Goal: Transaction & Acquisition: Purchase product/service

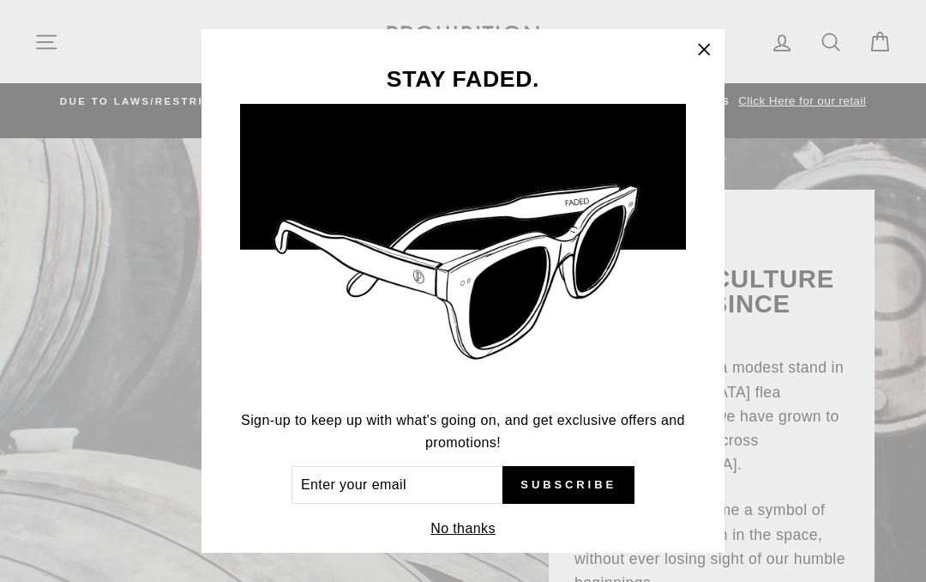
click at [704, 46] on icon "button" at bounding box center [704, 50] width 24 height 24
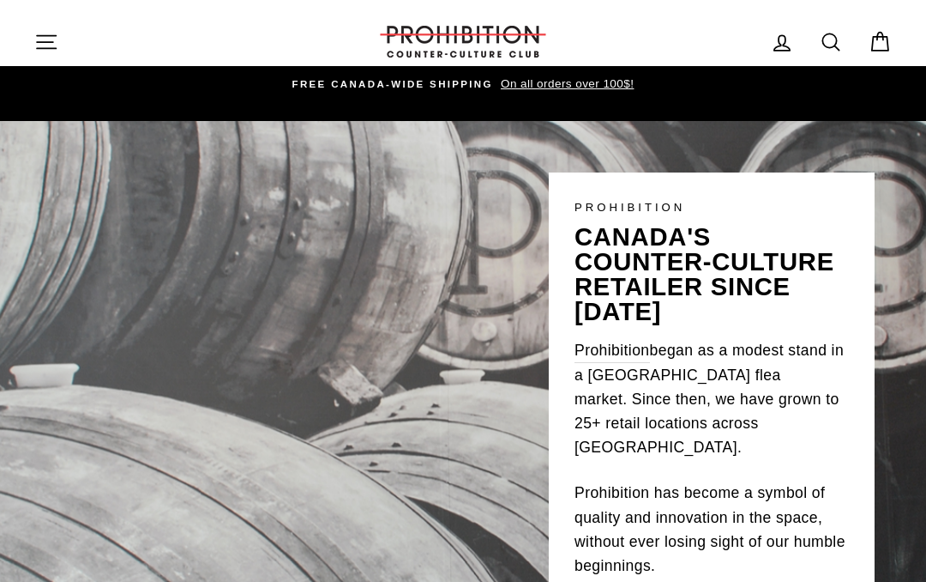
click at [39, 47] on icon "button" at bounding box center [46, 42] width 24 height 24
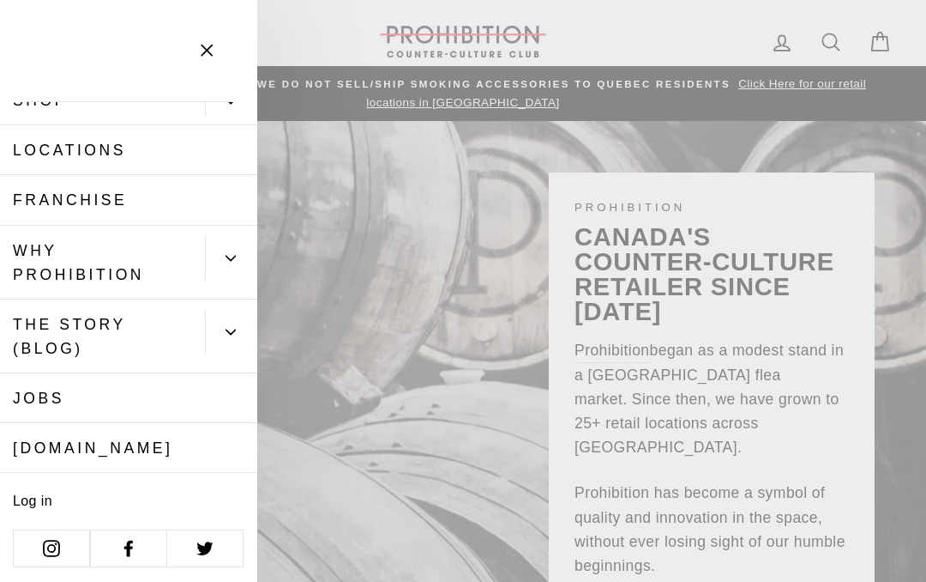
scroll to position [75, 0]
click at [206, 45] on icon "button" at bounding box center [207, 51] width 24 height 24
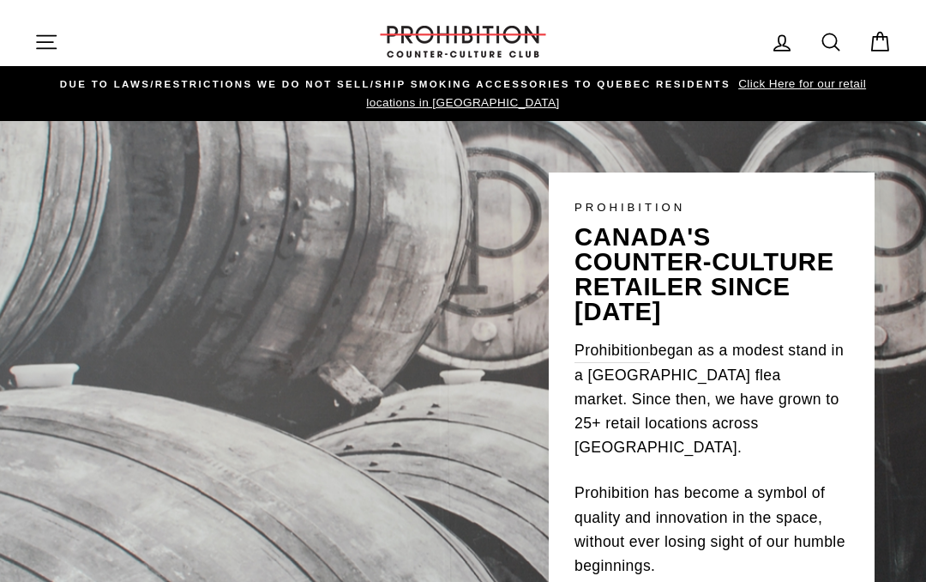
click at [45, 39] on icon "button" at bounding box center [46, 42] width 24 height 24
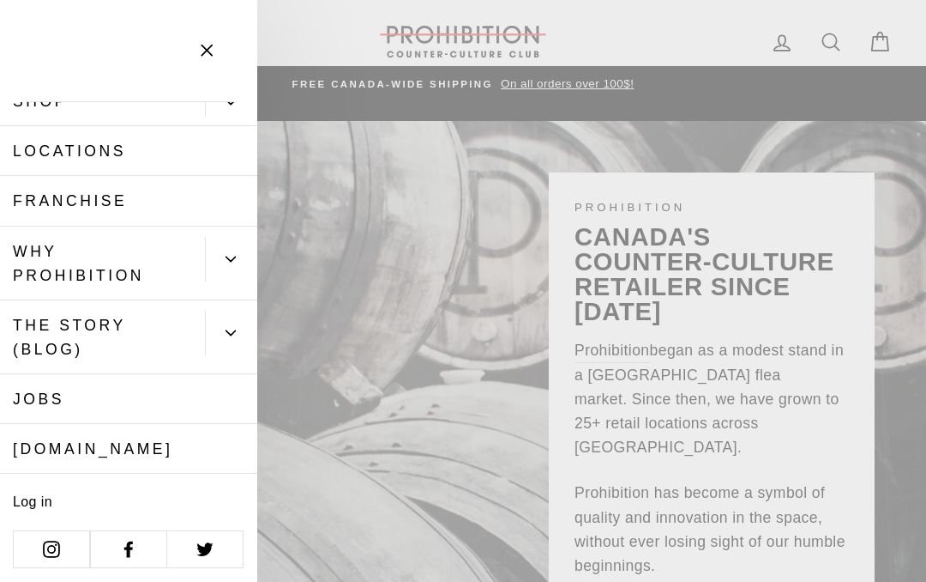
click at [217, 42] on icon "button" at bounding box center [207, 51] width 24 height 24
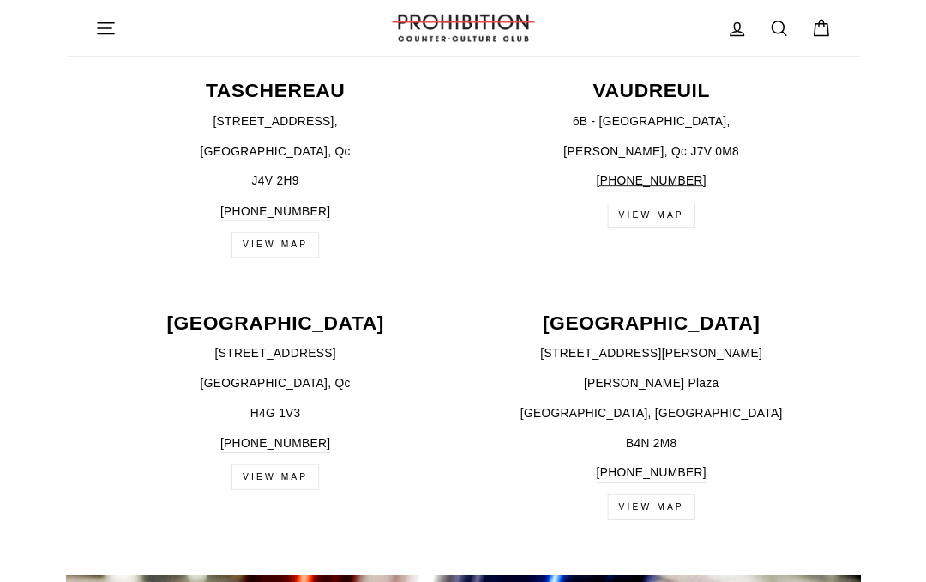
scroll to position [2940, 0]
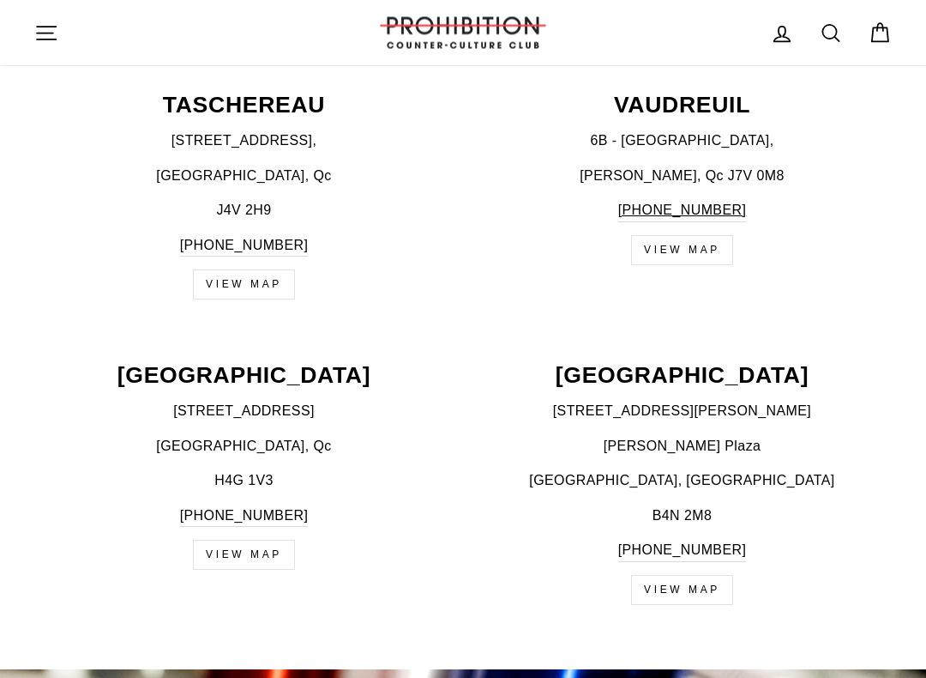
click at [214, 470] on p "H4G 1V3" at bounding box center [243, 481] width 419 height 22
click at [236, 540] on link "VIEW MAP" at bounding box center [244, 555] width 102 height 30
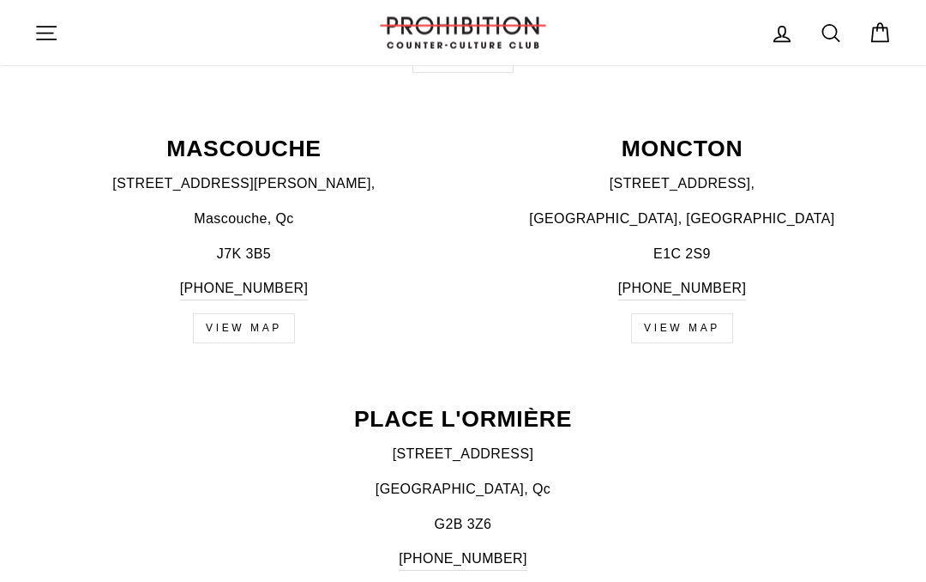
scroll to position [1500, 0]
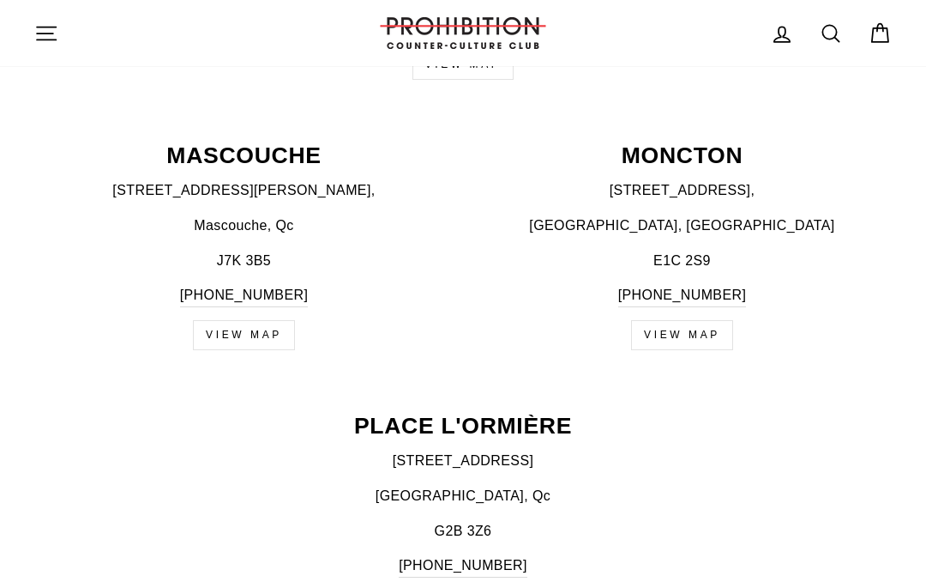
click at [825, 21] on icon at bounding box center [831, 33] width 24 height 24
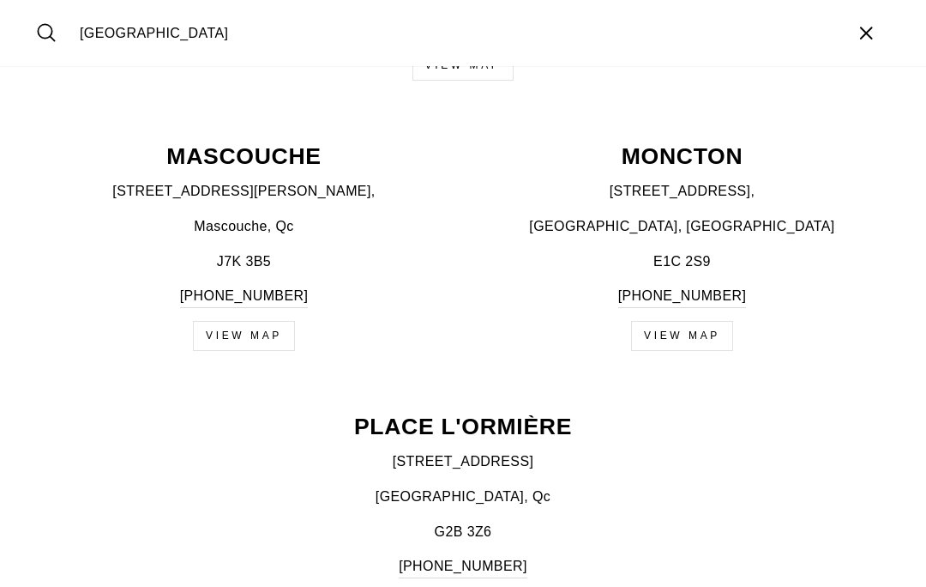
type input "Verdun"
click at [52, 33] on button "Search" at bounding box center [52, 33] width 37 height 40
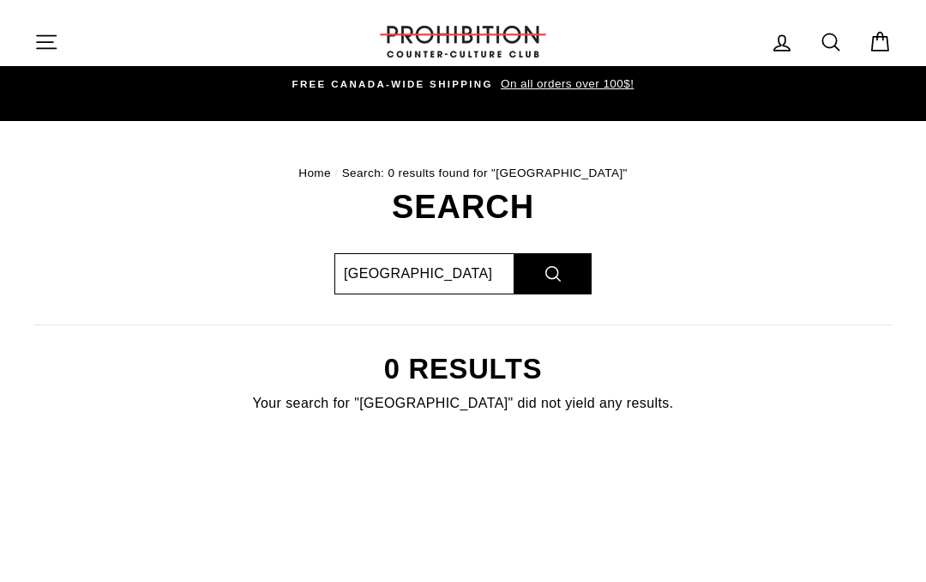
click at [408, 274] on input "[GEOGRAPHIC_DATA]" at bounding box center [425, 273] width 180 height 41
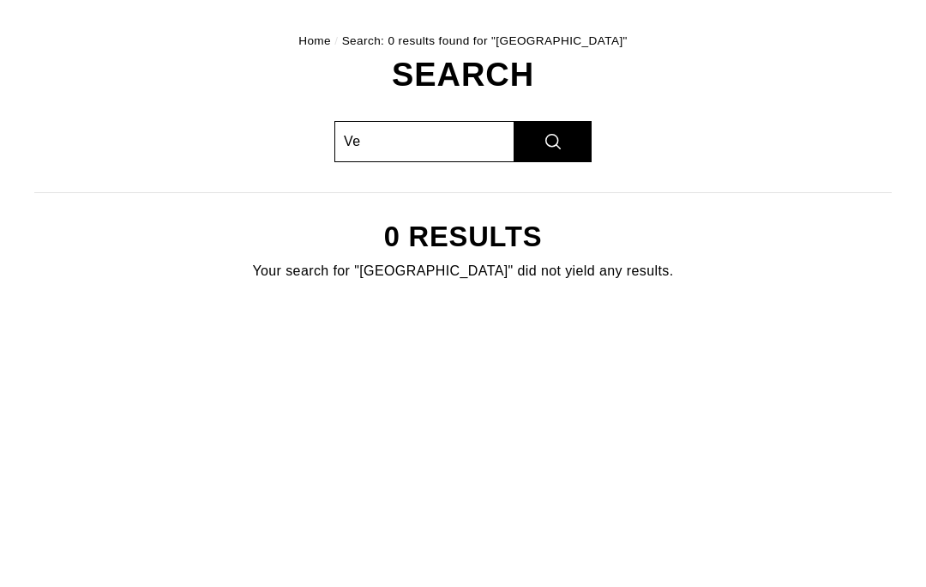
type input "V"
type input "Ash tray"
click at [557, 253] on button "Search" at bounding box center [553, 273] width 77 height 41
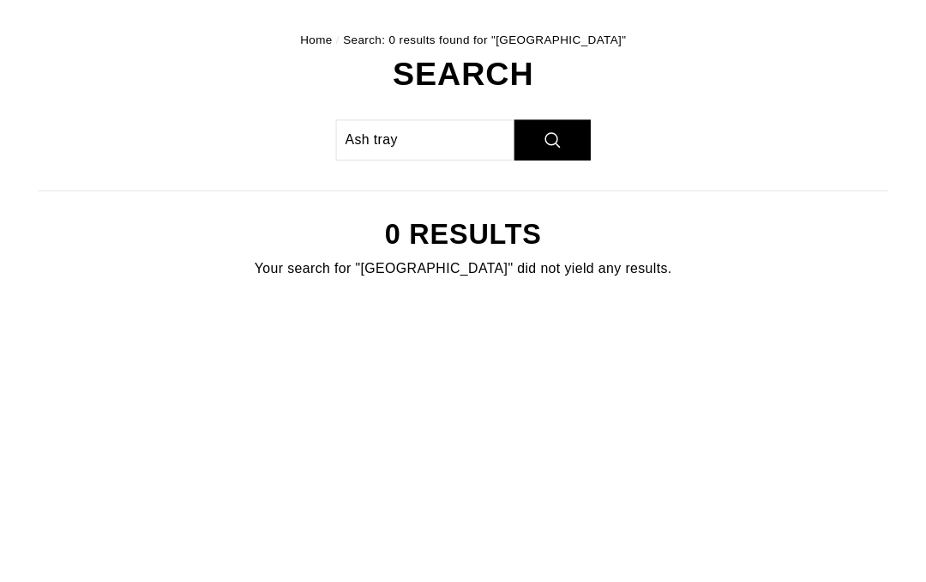
scroll to position [127, 0]
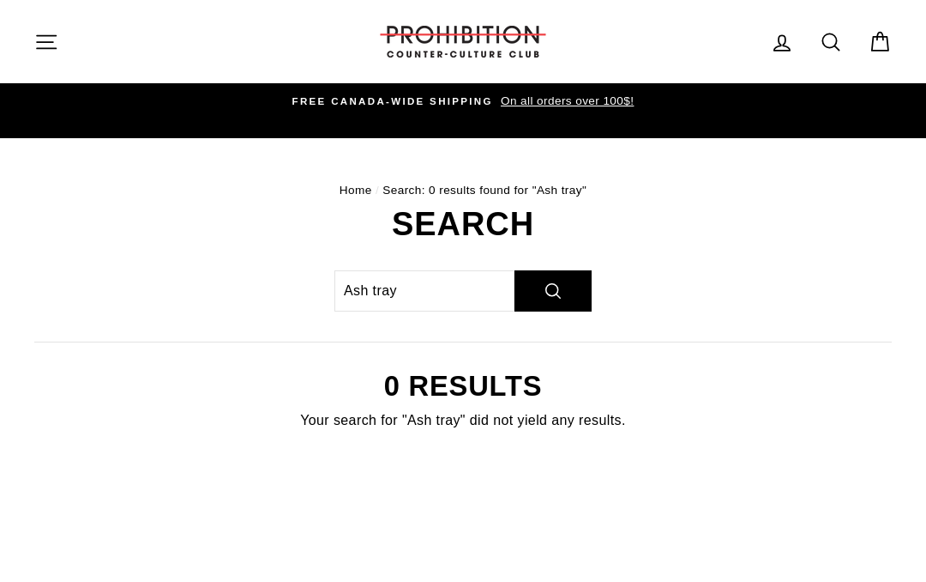
click at [547, 280] on button "Search" at bounding box center [553, 290] width 77 height 41
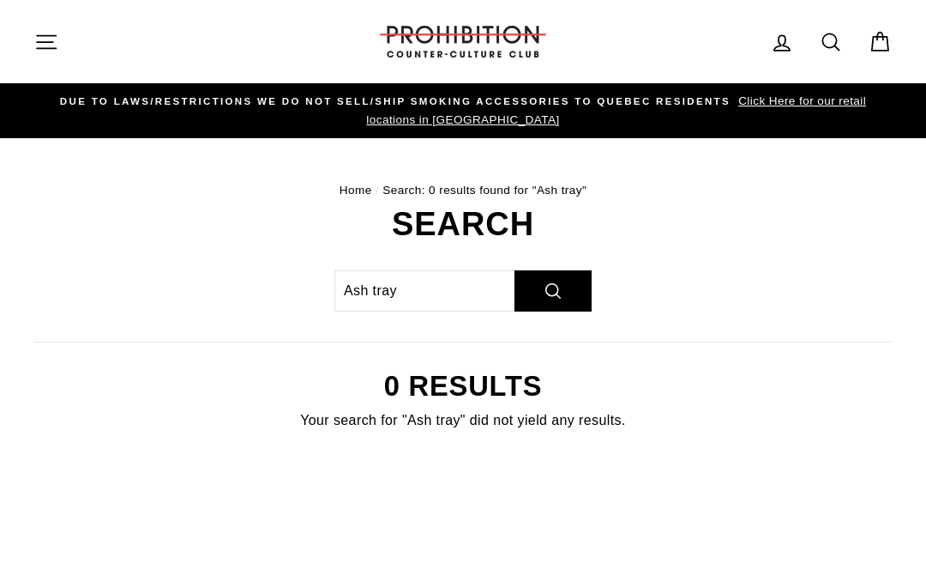
click at [875, 32] on icon at bounding box center [880, 42] width 24 height 24
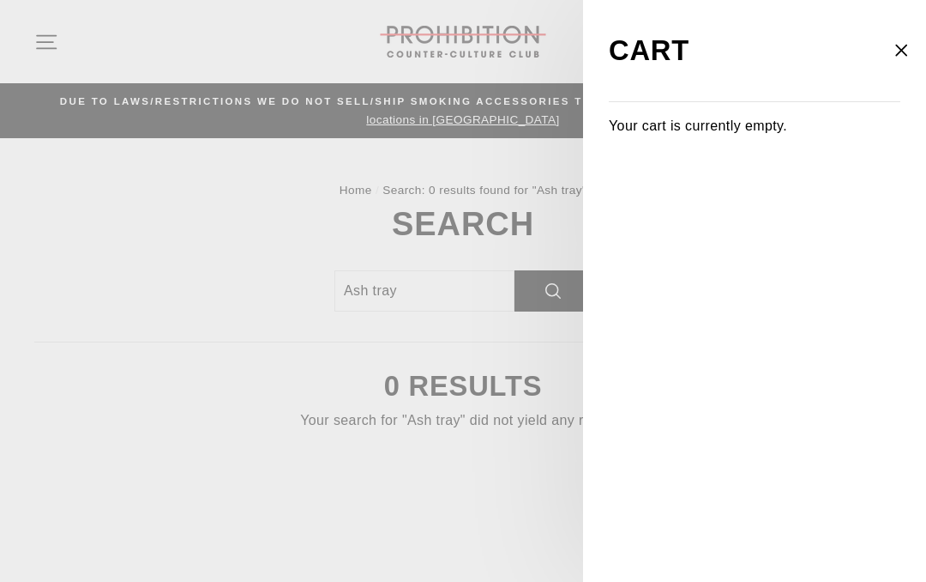
click at [917, 45] on button "Close cart" at bounding box center [902, 50] width 50 height 81
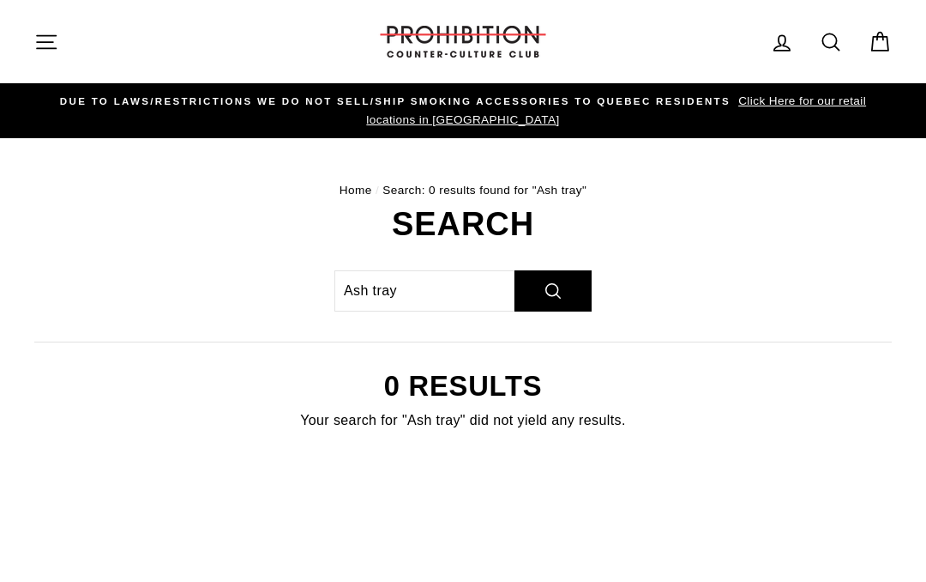
click at [825, 32] on icon at bounding box center [831, 42] width 24 height 24
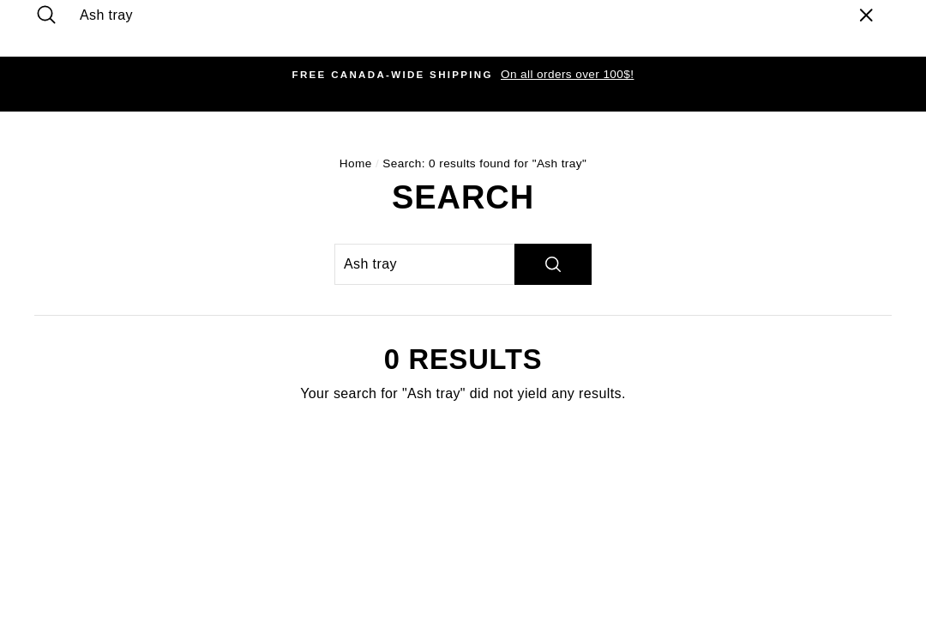
click at [547, 270] on button "Search" at bounding box center [553, 290] width 77 height 41
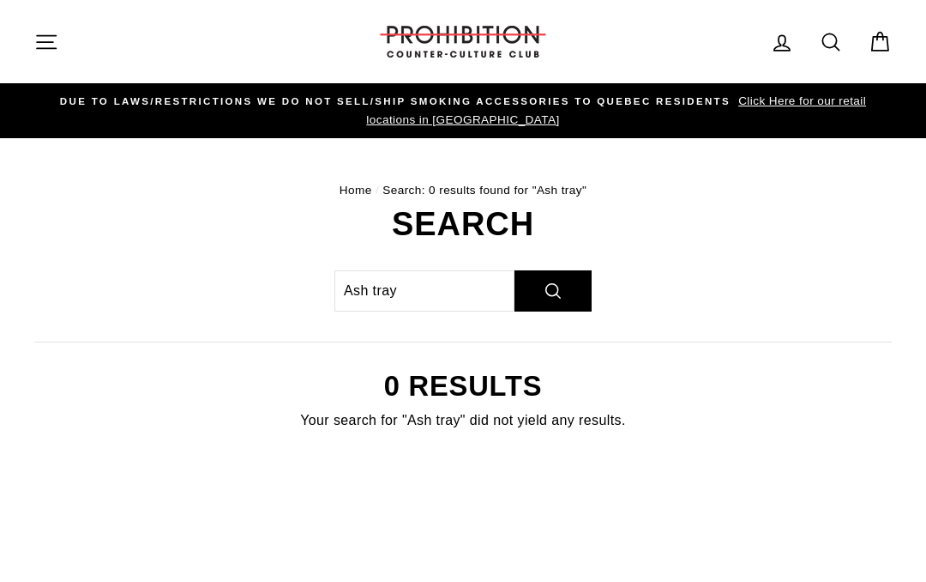
click at [781, 33] on icon at bounding box center [782, 43] width 24 height 24
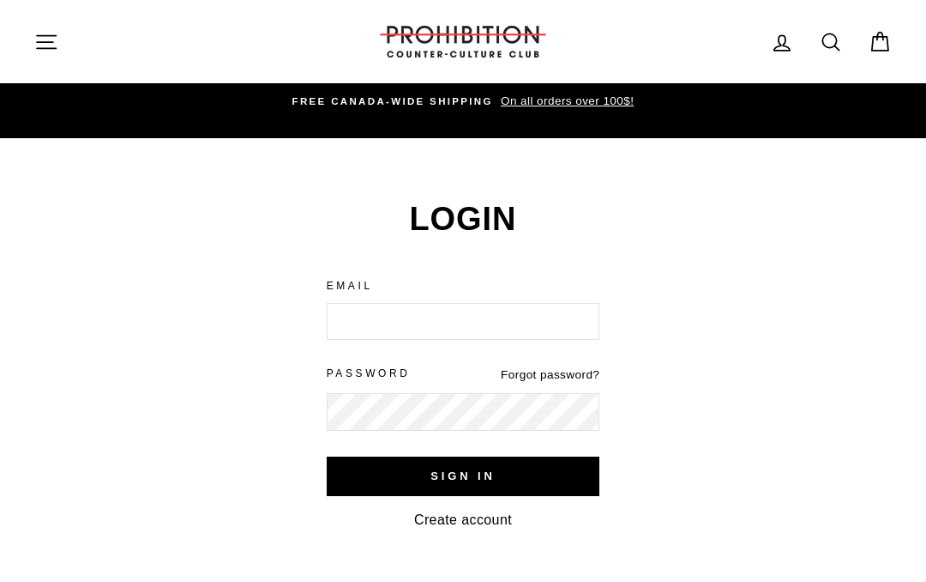
click at [124, 260] on div "Login We've sent you an email with a link to update your password. Email Passwo…" at bounding box center [453, 372] width 877 height 341
click at [700, 208] on div "Login We've sent you an email with a link to update your password. Email Passwo…" at bounding box center [453, 372] width 877 height 341
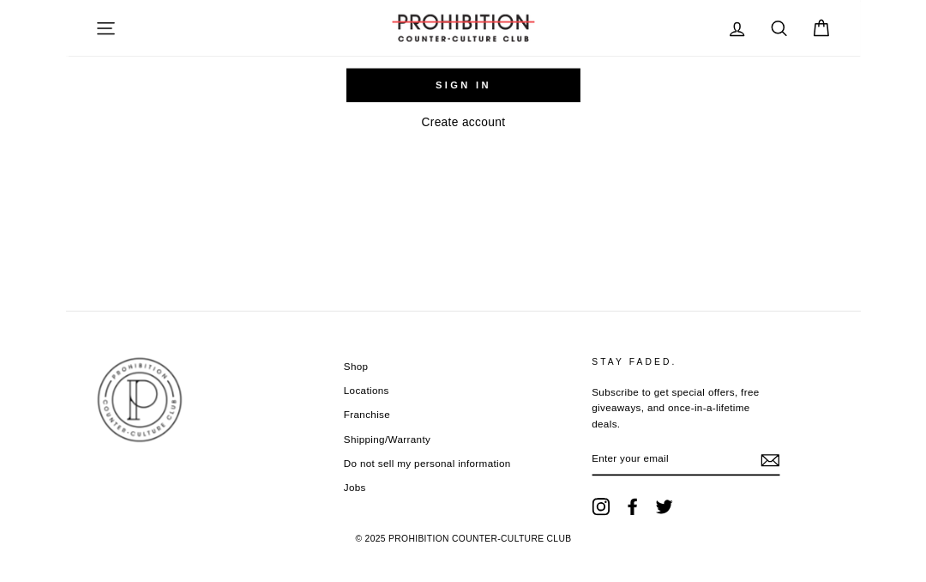
scroll to position [468, 0]
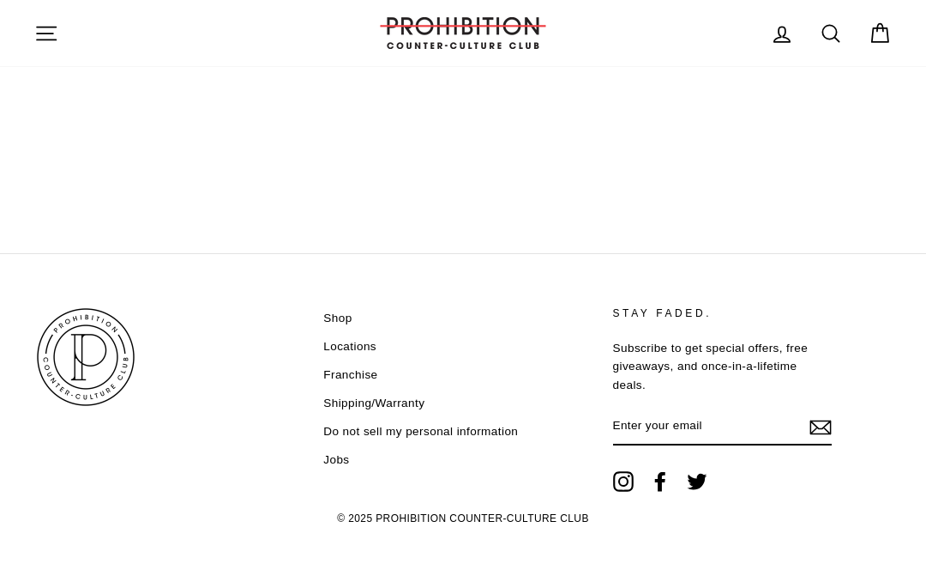
click at [329, 310] on link "Shop" at bounding box center [337, 318] width 28 height 26
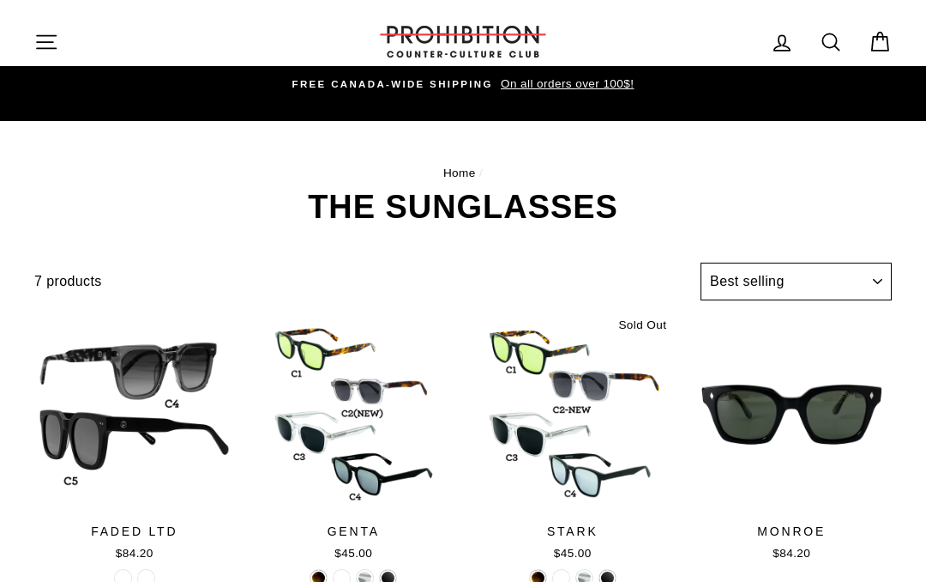
click at [876, 276] on select "Sort Featured Best selling Alphabetically, A-Z Alphabetically, Z-A Price, low t…" at bounding box center [796, 281] width 191 height 38
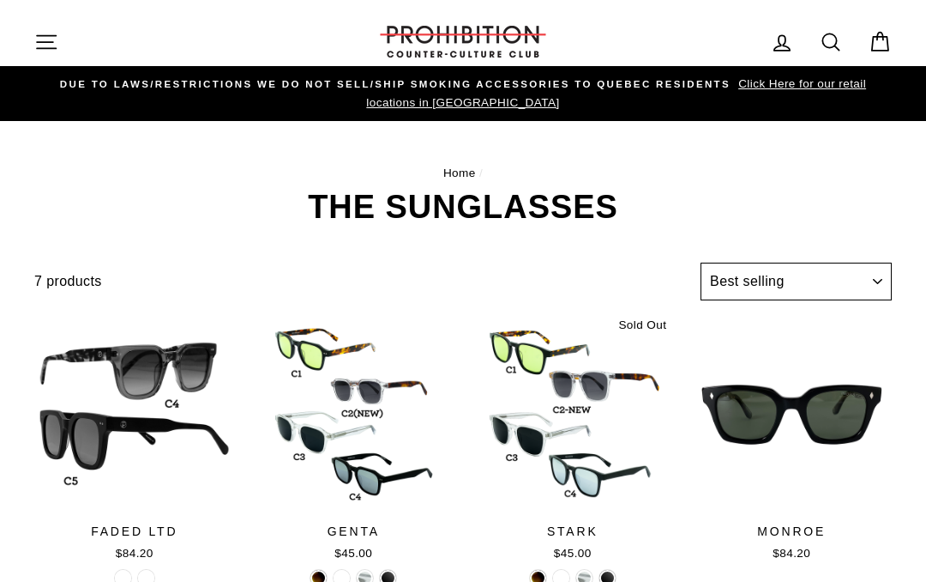
select select "title-ascending"
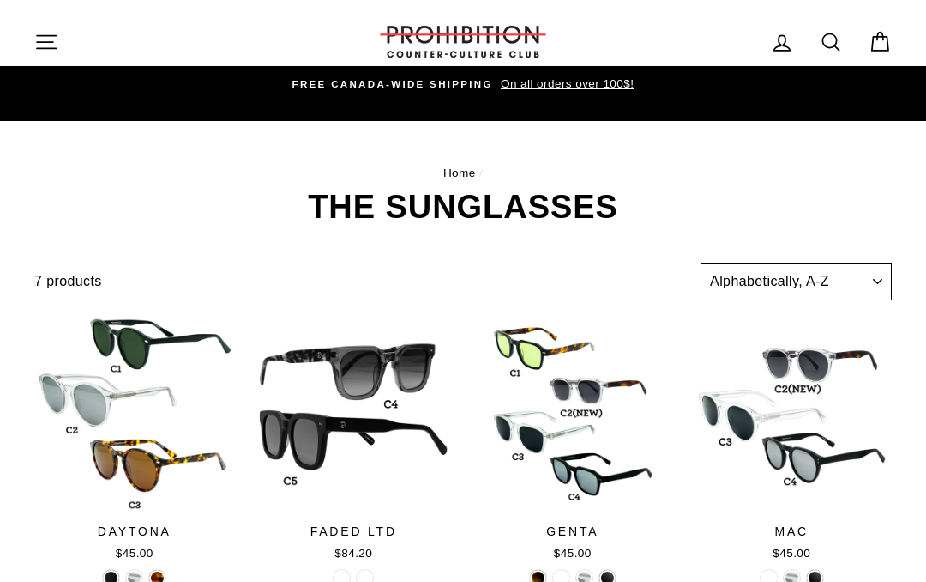
click at [873, 274] on select "Sort Featured Best selling Alphabetically, A-Z Alphabetically, Z-A Price, low t…" at bounding box center [796, 281] width 191 height 38
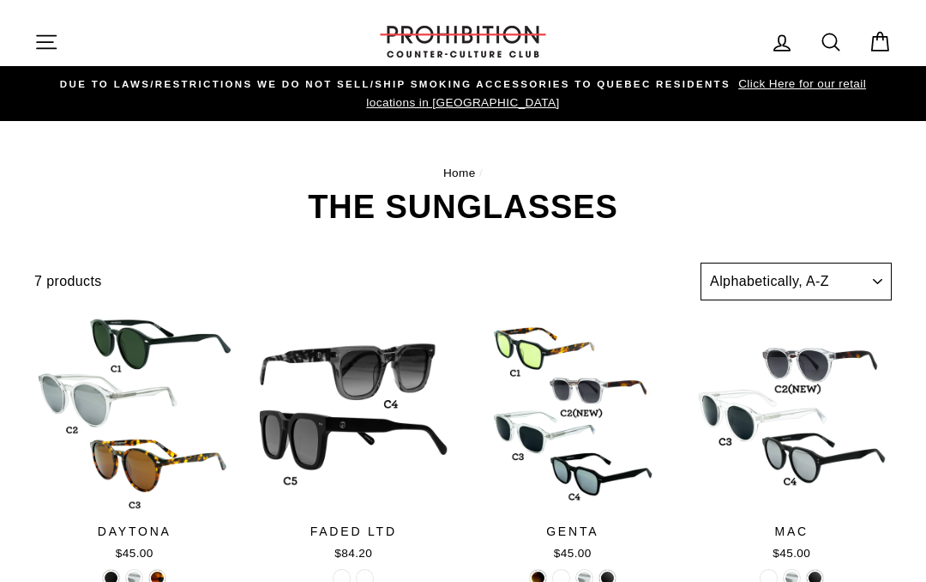
select select "manual"
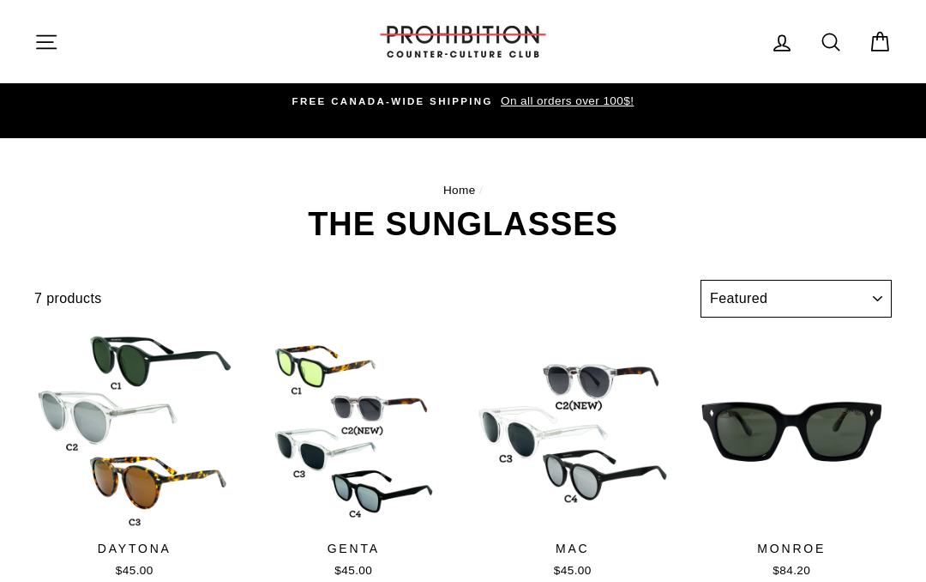
click at [883, 304] on select "Sort Featured Best selling Alphabetically, A-Z Alphabetically, Z-A Price, low t…" at bounding box center [796, 299] width 191 height 38
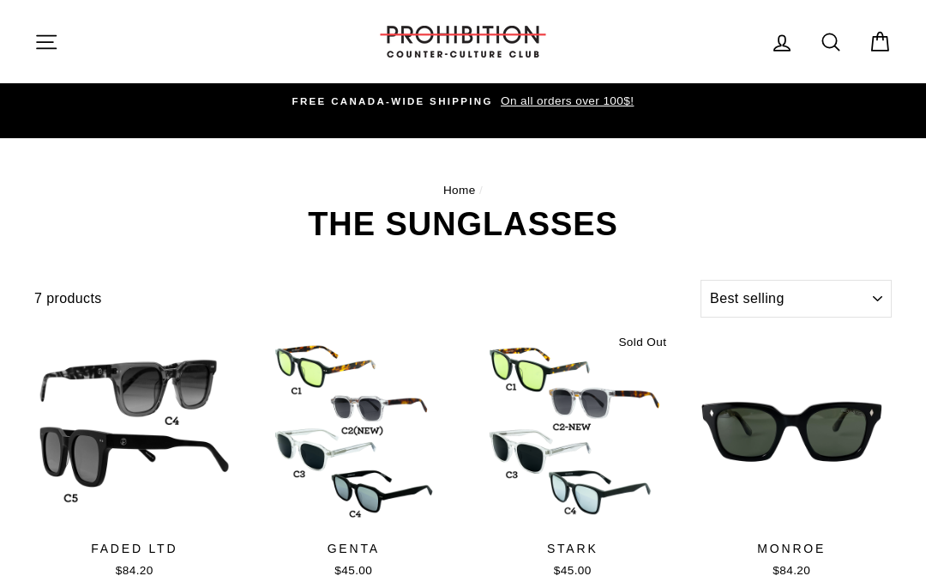
select select "best-selling"
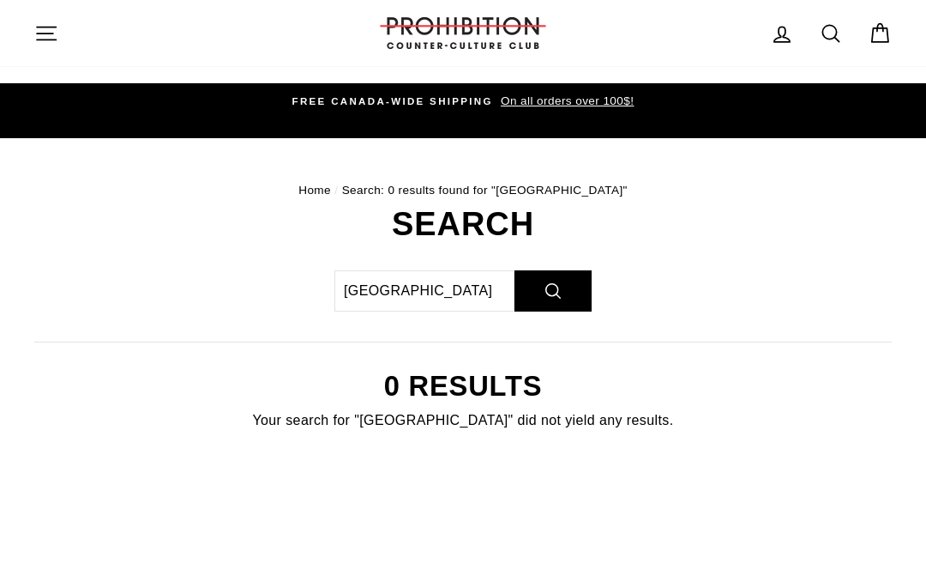
scroll to position [132, 0]
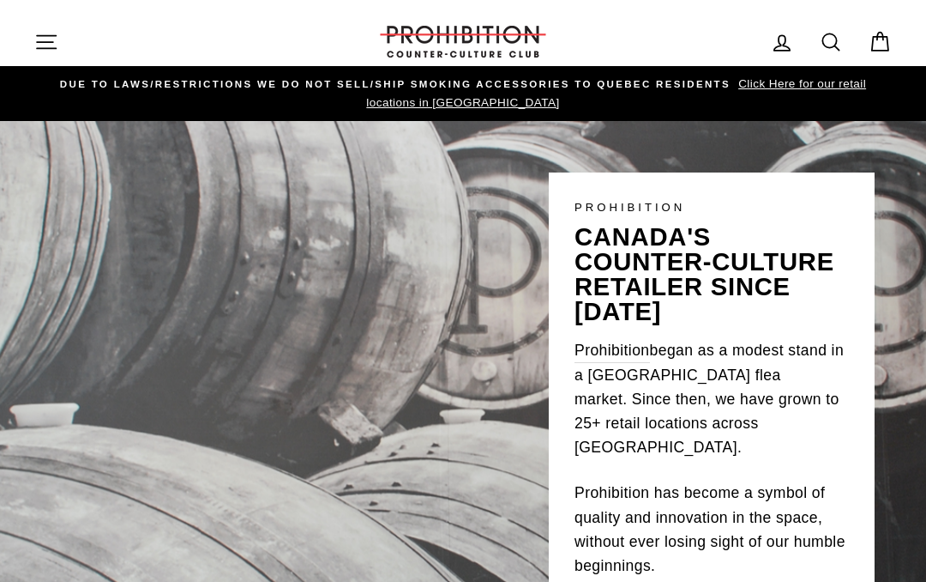
click at [39, 45] on icon "button" at bounding box center [46, 42] width 24 height 24
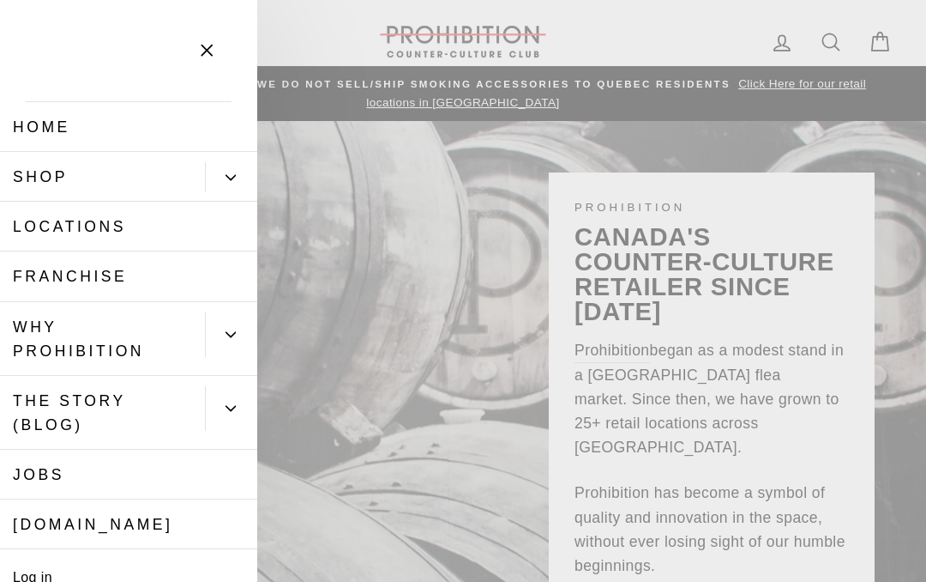
click at [52, 177] on link "Shop" at bounding box center [102, 177] width 205 height 50
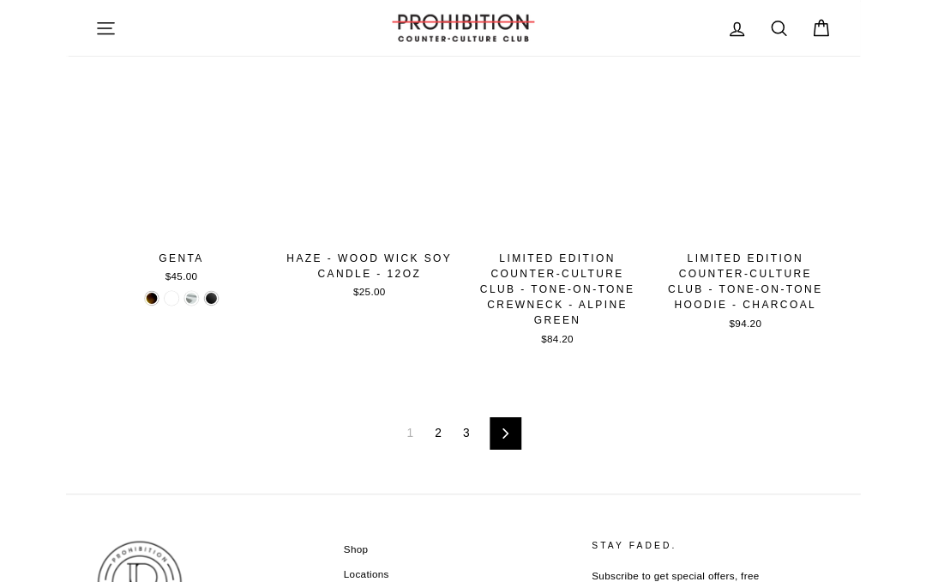
scroll to position [2193, 0]
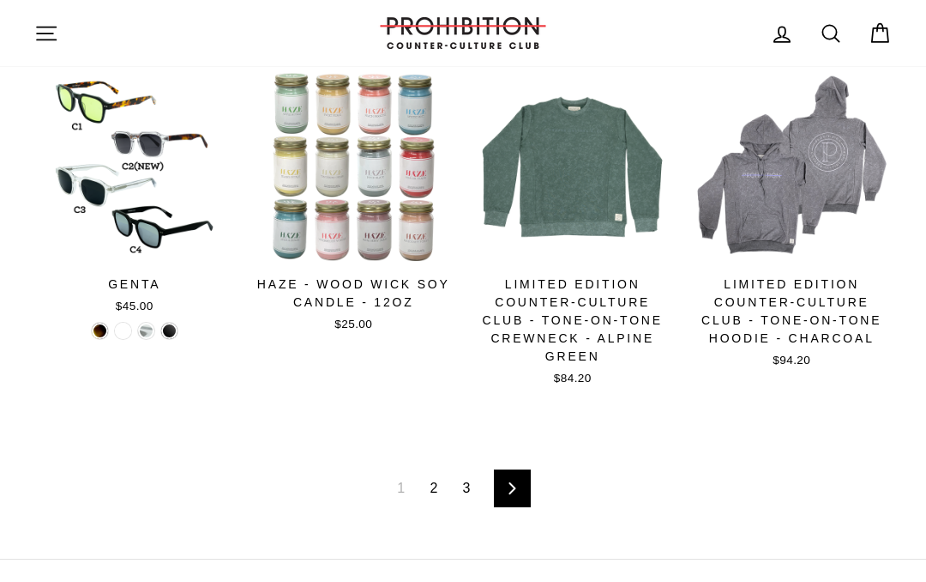
click at [511, 484] on icon at bounding box center [512, 488] width 11 height 12
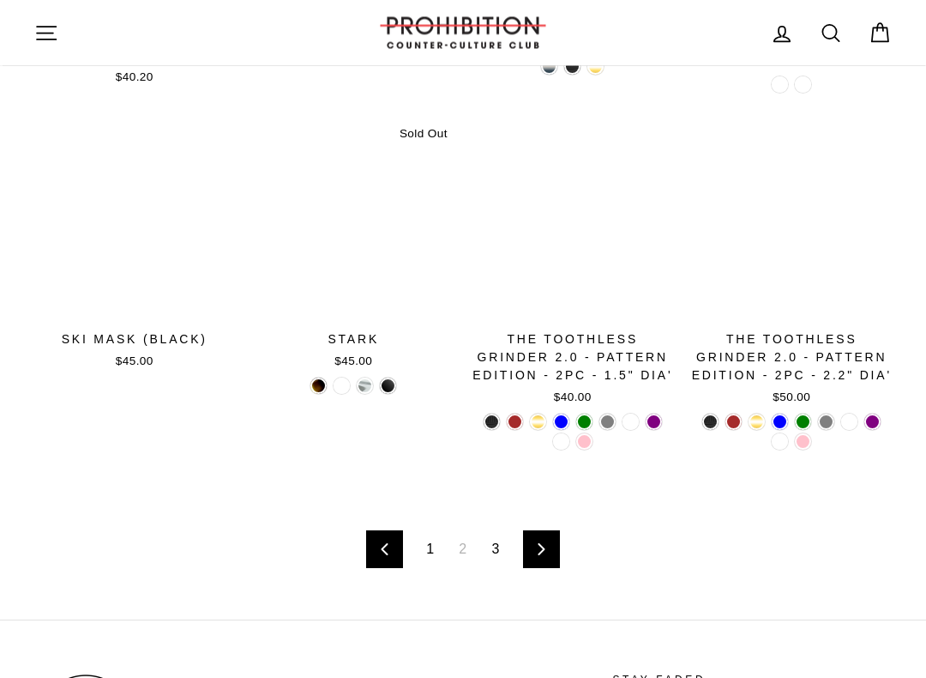
scroll to position [2183, 0]
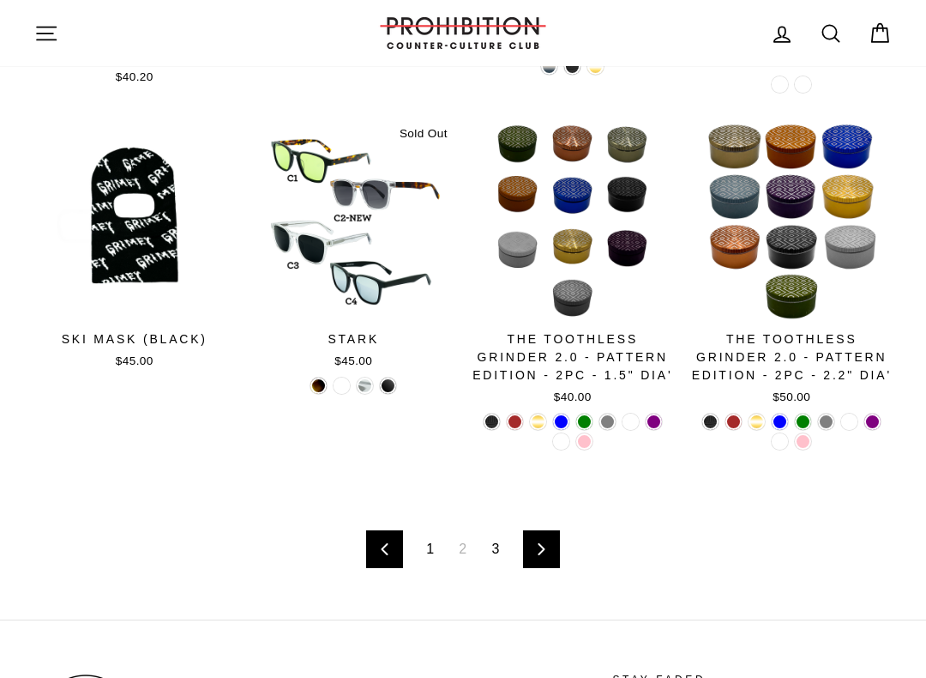
click at [538, 543] on icon at bounding box center [541, 549] width 11 height 12
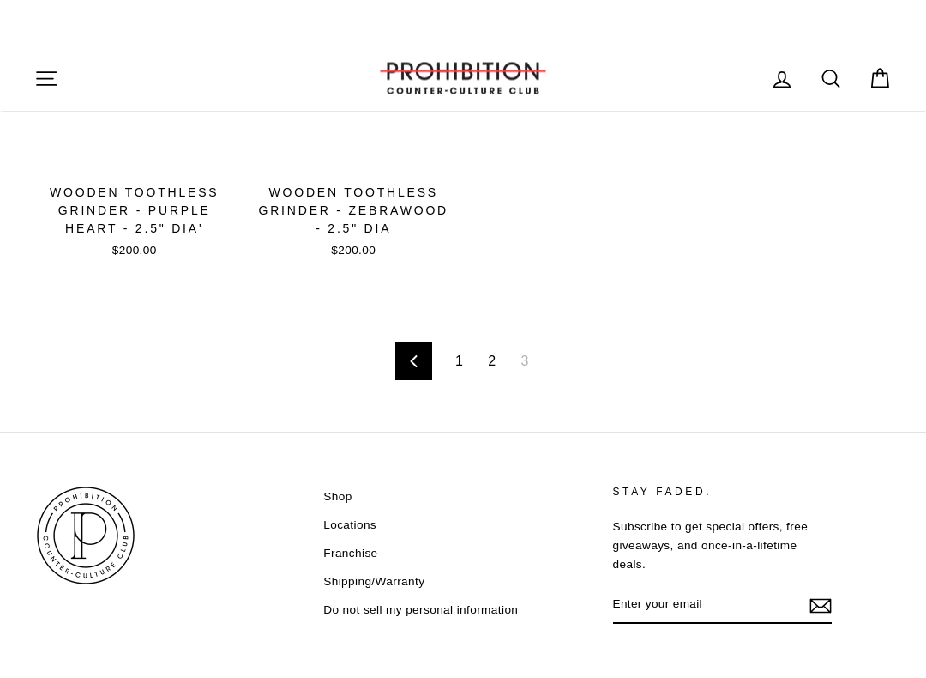
scroll to position [1460, 0]
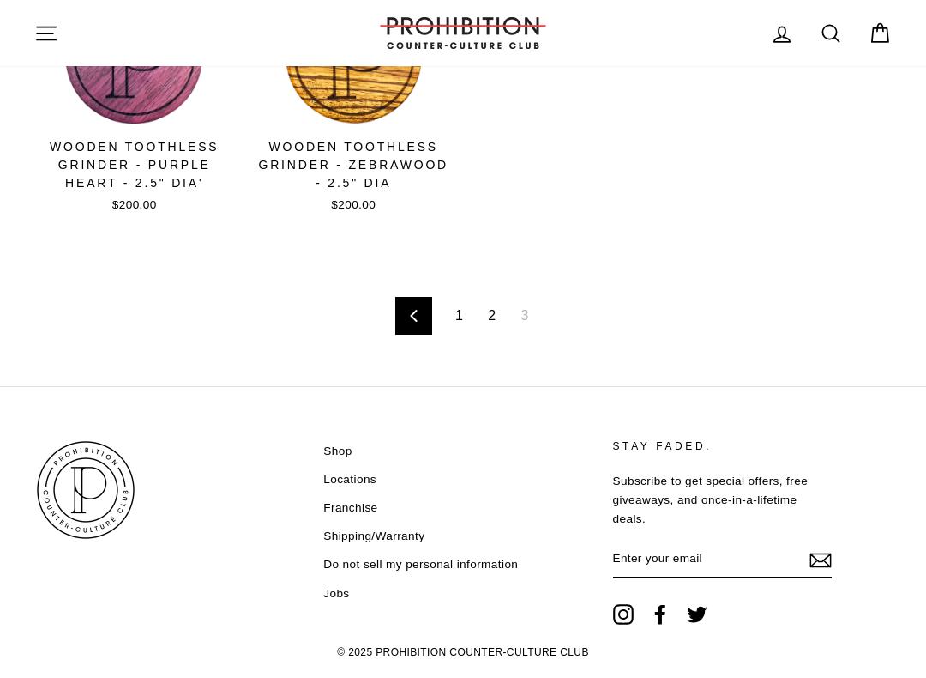
click at [491, 315] on link "2" at bounding box center [492, 315] width 28 height 27
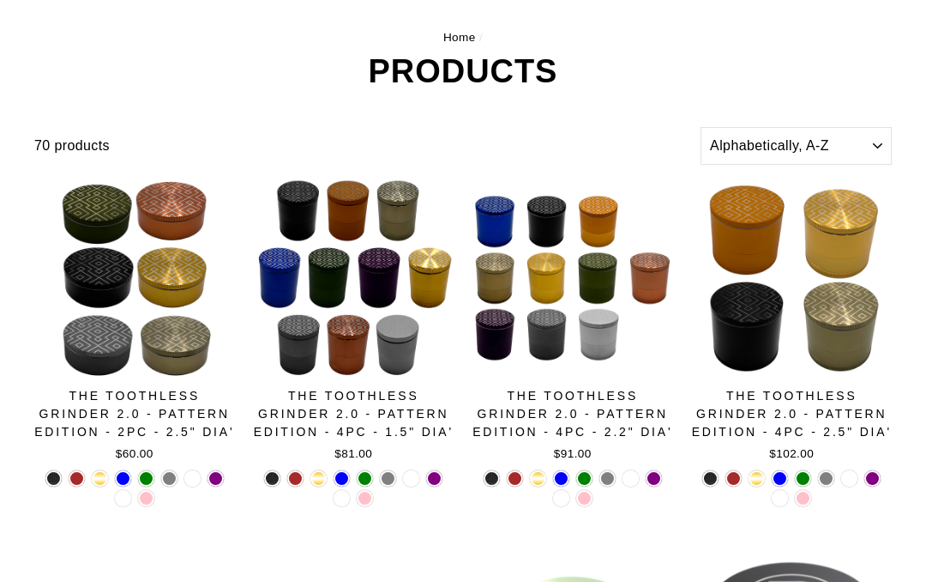
scroll to position [0, 0]
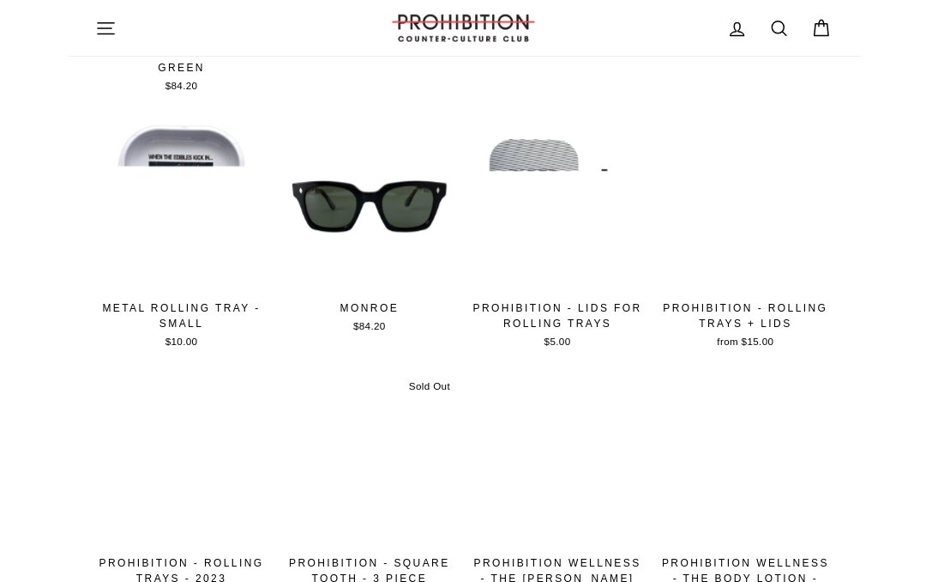
scroll to position [541, 0]
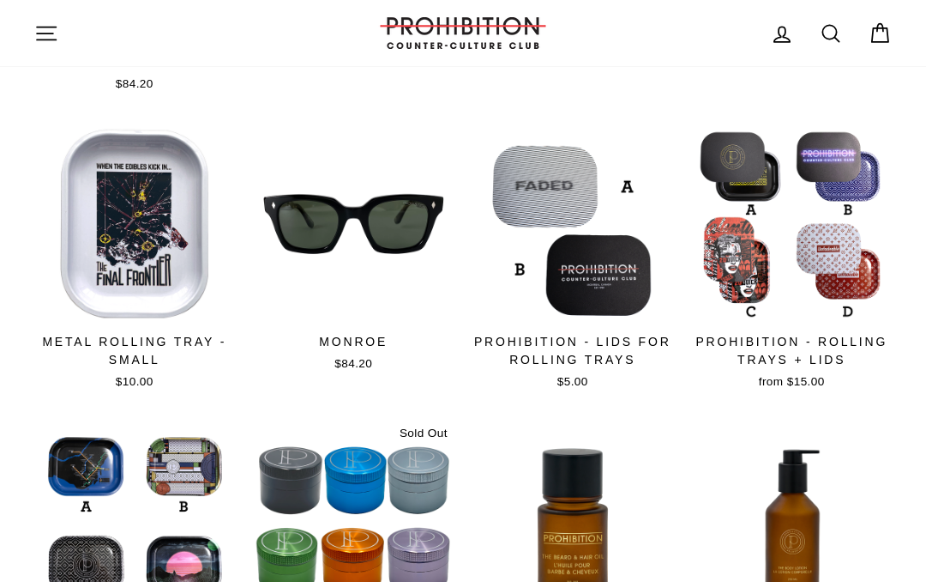
click at [522, 298] on div "Quick view" at bounding box center [573, 303] width 184 height 33
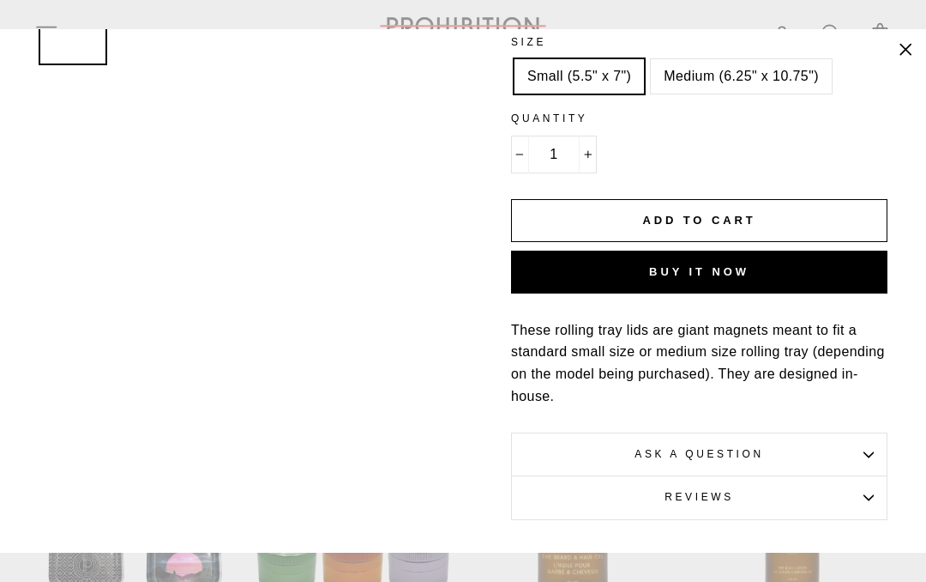
scroll to position [323, 0]
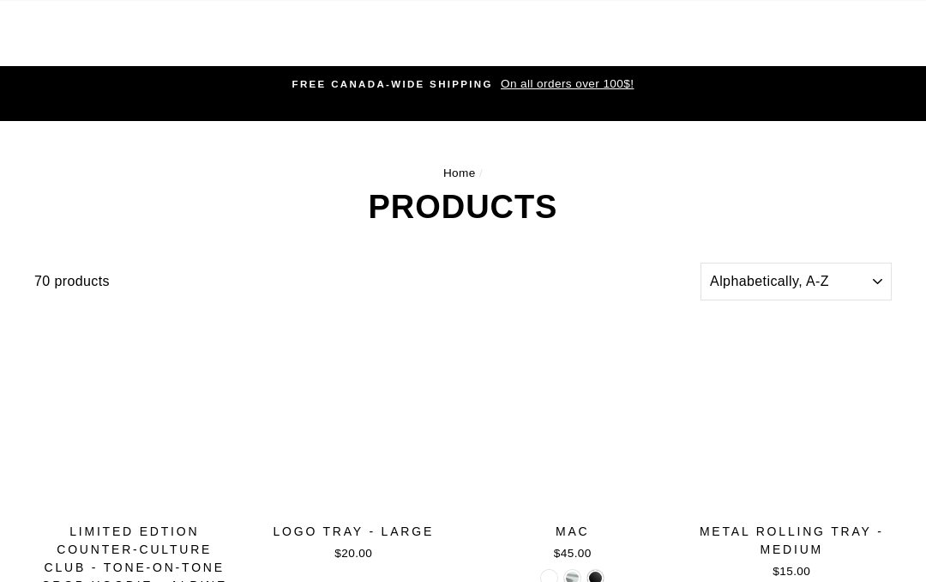
scroll to position [2231, 0]
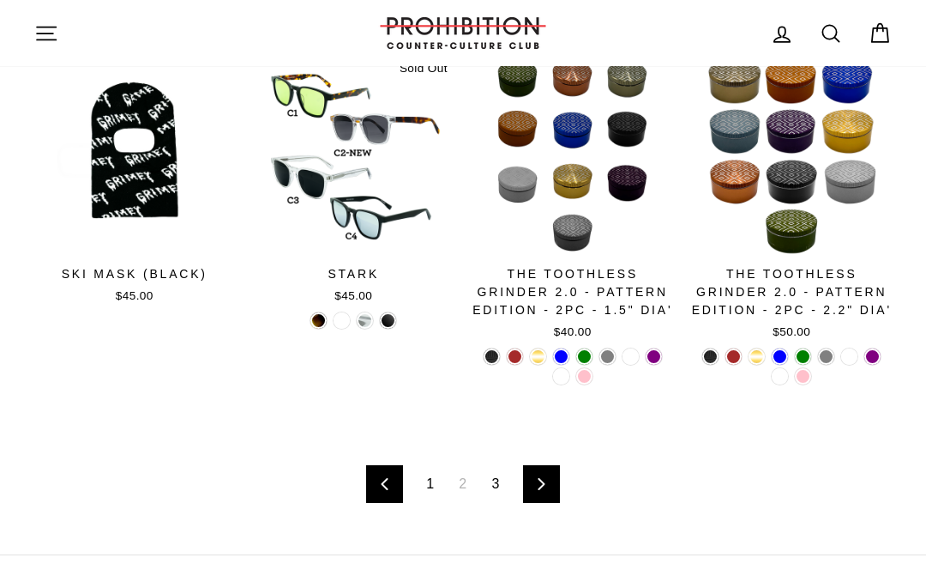
click at [425, 475] on link "1" at bounding box center [430, 483] width 28 height 27
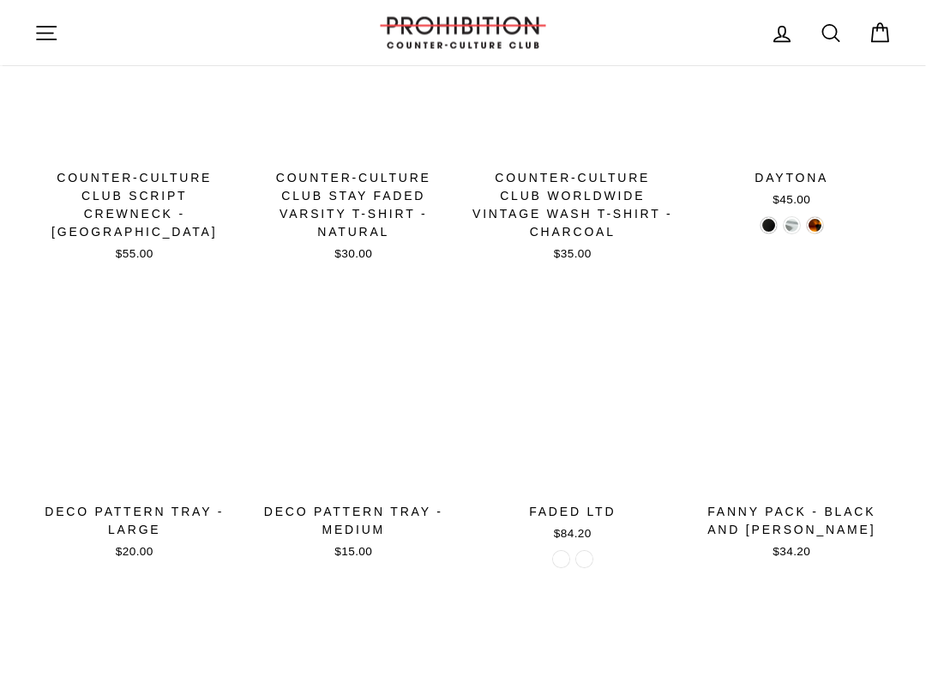
scroll to position [1361, 0]
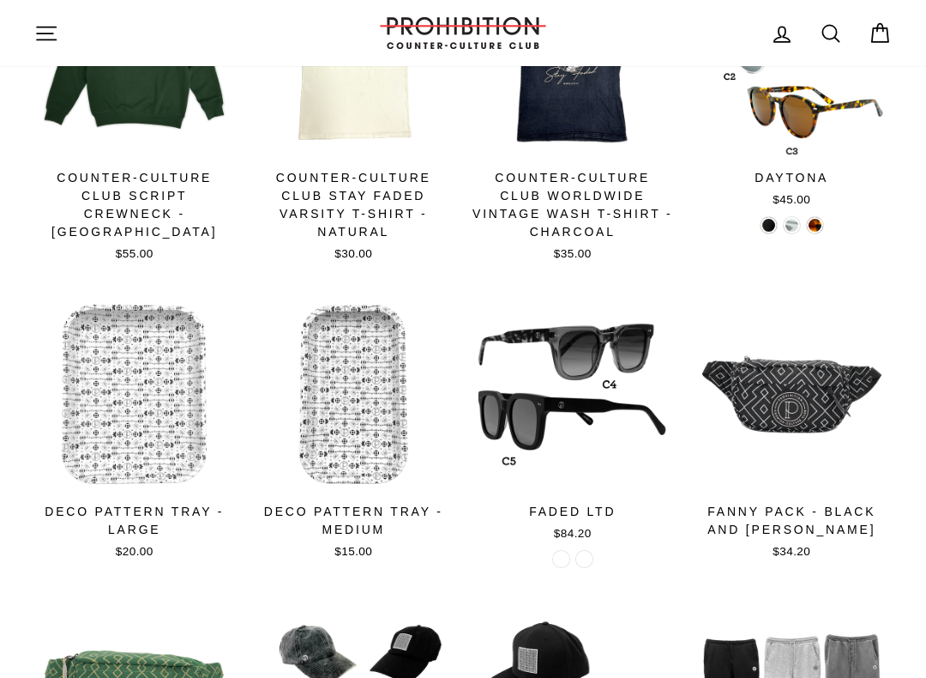
click at [311, 463] on div "Quick view" at bounding box center [354, 474] width 184 height 33
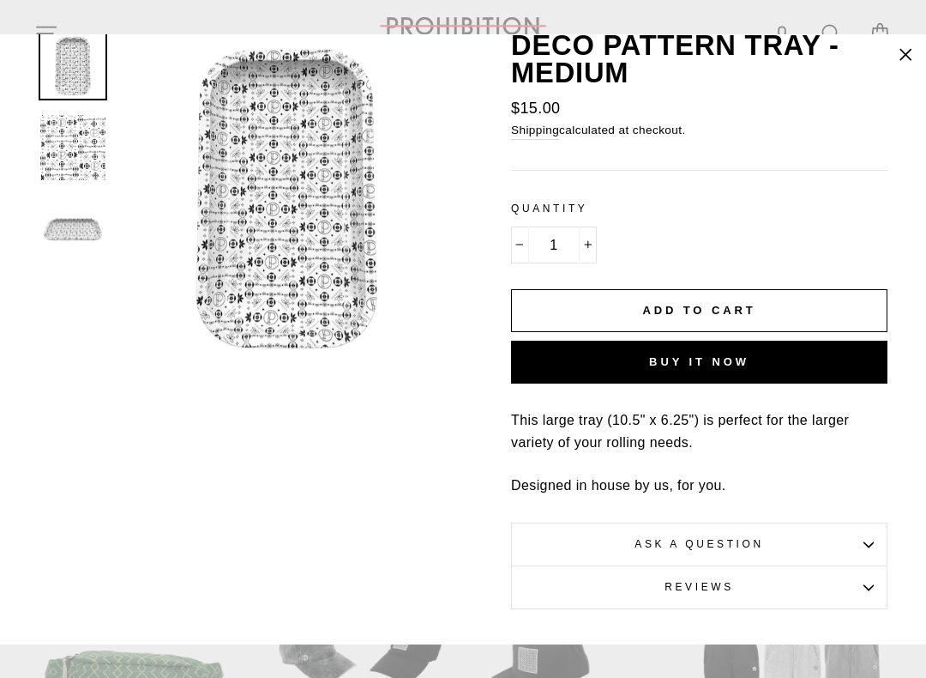
scroll to position [41, 0]
click at [68, 581] on div "Close (esc) Close (esc) Close (esc) DECO PATTERN TRAY - MEDIUM Regular price $1…" at bounding box center [463, 339] width 926 height 678
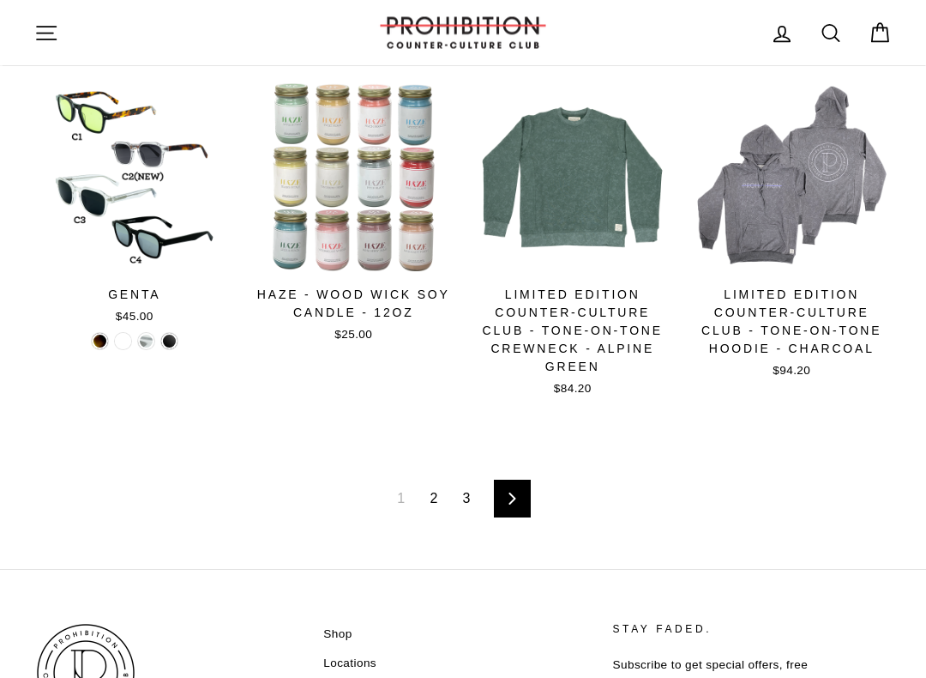
scroll to position [2202, 0]
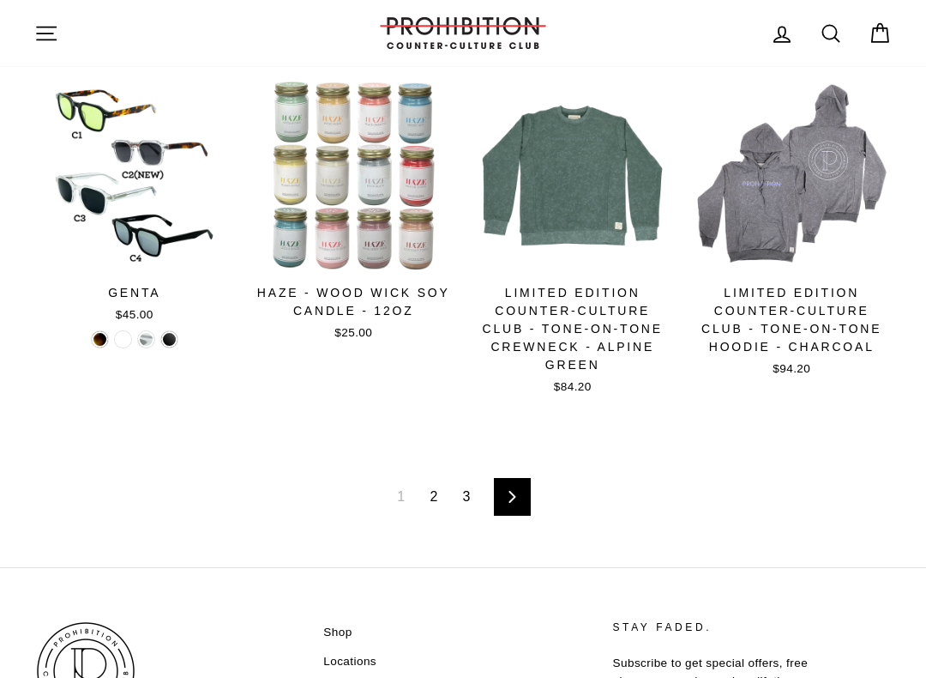
click at [438, 487] on link "2" at bounding box center [433, 496] width 28 height 27
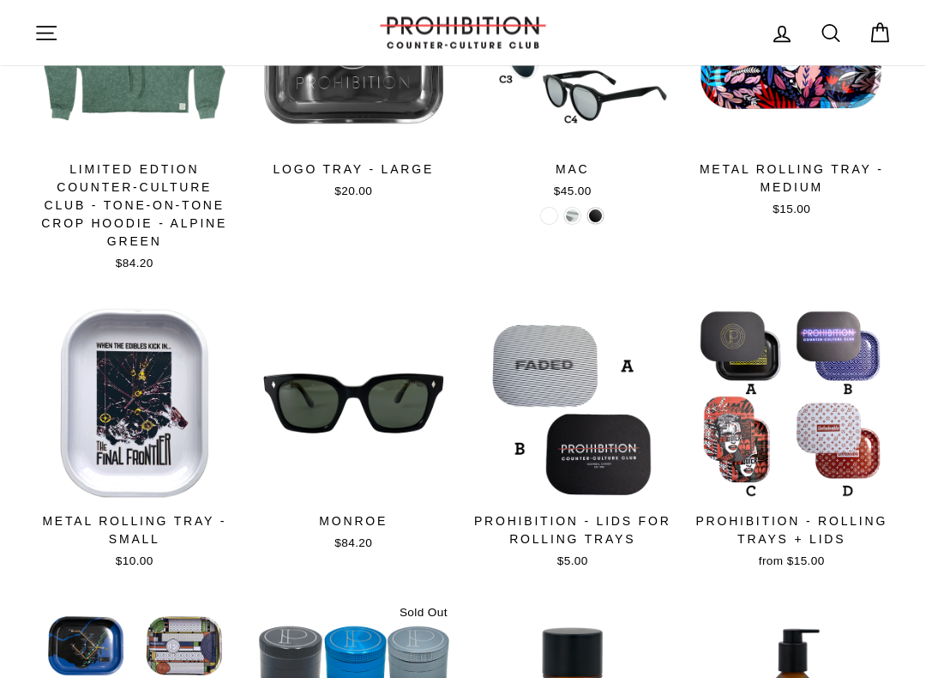
scroll to position [379, 0]
click at [766, 476] on span "Quick view" at bounding box center [792, 482] width 60 height 13
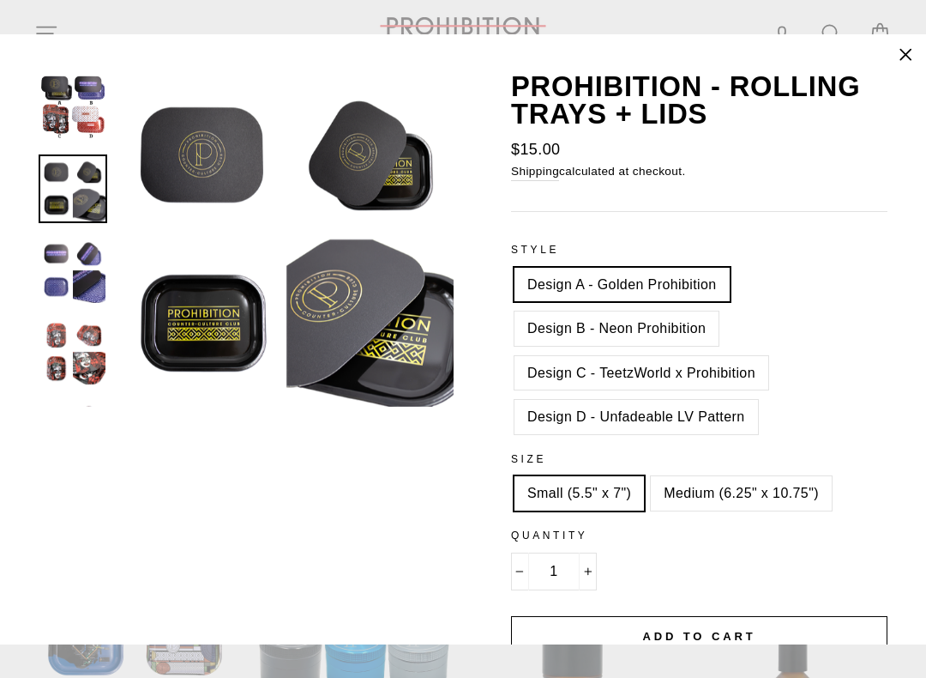
click at [66, 191] on img at bounding box center [72, 188] width 65 height 65
click at [69, 280] on img at bounding box center [72, 270] width 65 height 65
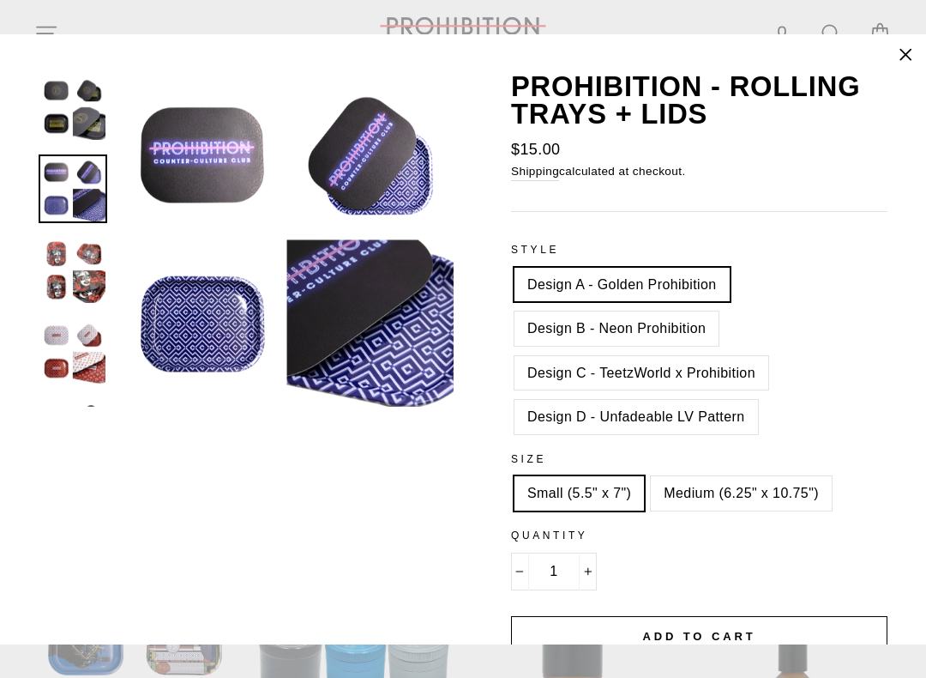
click at [72, 525] on div "Close (esc) Close (esc) Close (esc) Close (esc) Close (esc) Close (esc) Close (…" at bounding box center [454, 593] width 868 height 1040
click at [68, 581] on div "Close (esc) Close (esc) Close (esc) Close (esc) Close (esc) Close (esc) Close (…" at bounding box center [454, 593] width 868 height 1040
click at [81, 581] on div "Close (esc) Close (esc) Close (esc) Close (esc) Close (esc) Close (esc) Close (…" at bounding box center [463, 339] width 926 height 678
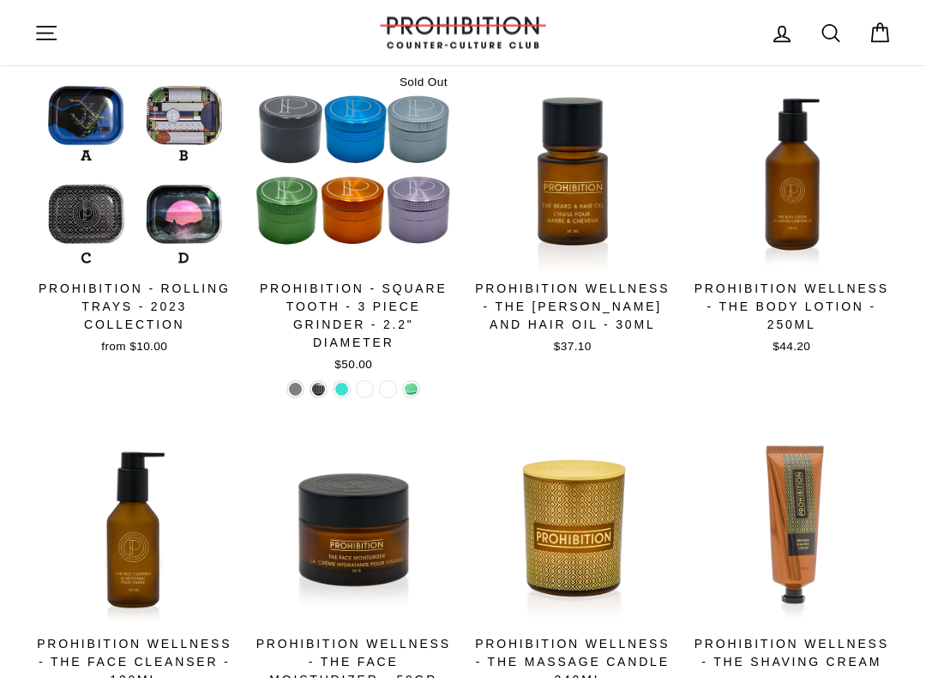
scroll to position [909, 0]
click at [117, 309] on div "PROHIBITION - ROLLING TRAYS - 2023 COLLECTION" at bounding box center [134, 307] width 201 height 54
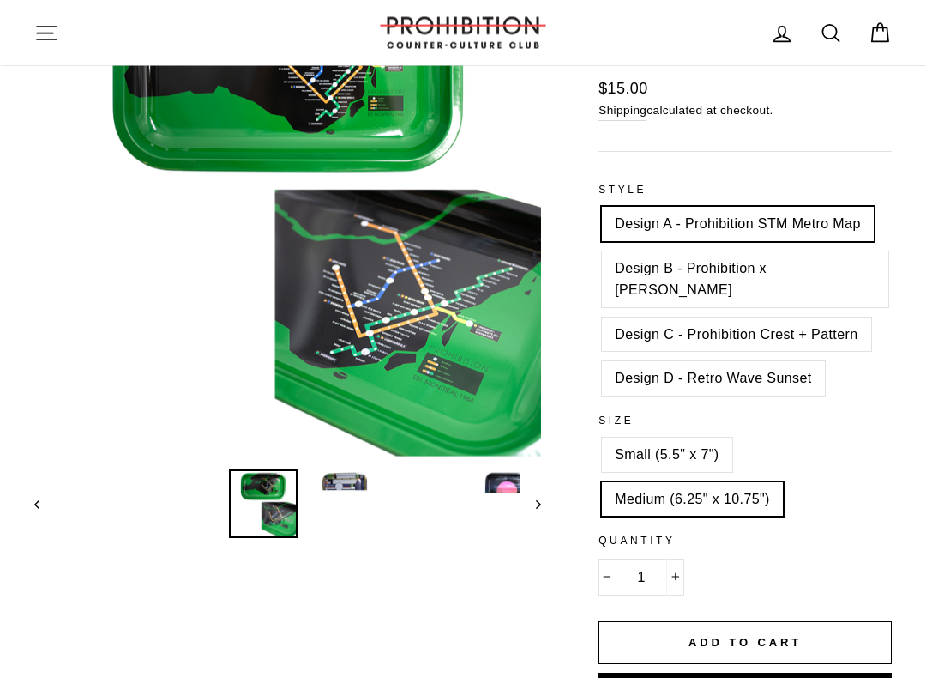
scroll to position [237, 0]
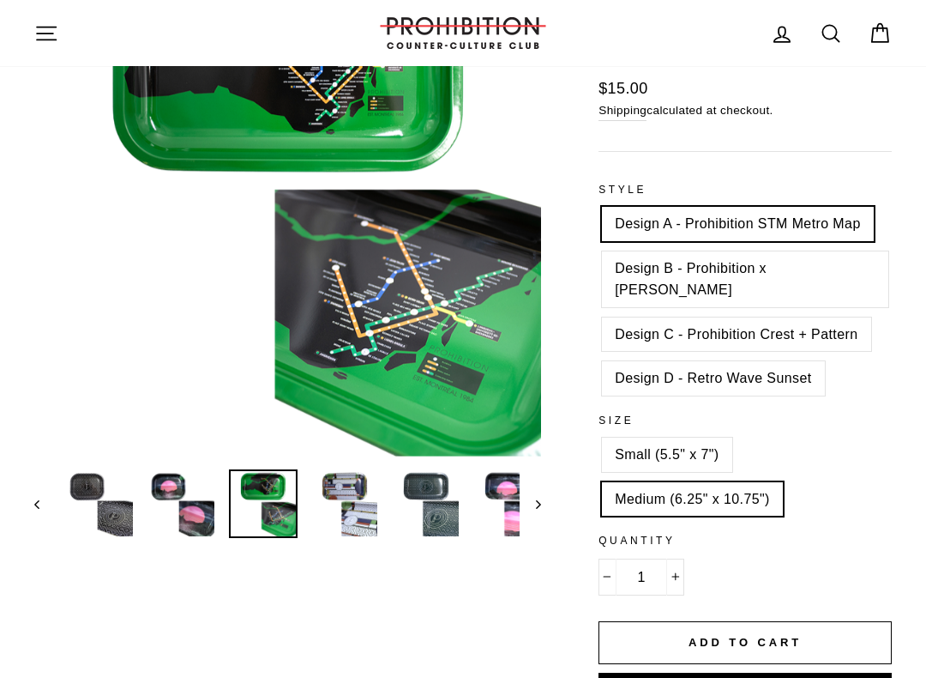
click at [263, 497] on img at bounding box center [263, 503] width 65 height 65
click at [269, 506] on img at bounding box center [263, 503] width 65 height 65
click at [347, 490] on img at bounding box center [344, 503] width 65 height 65
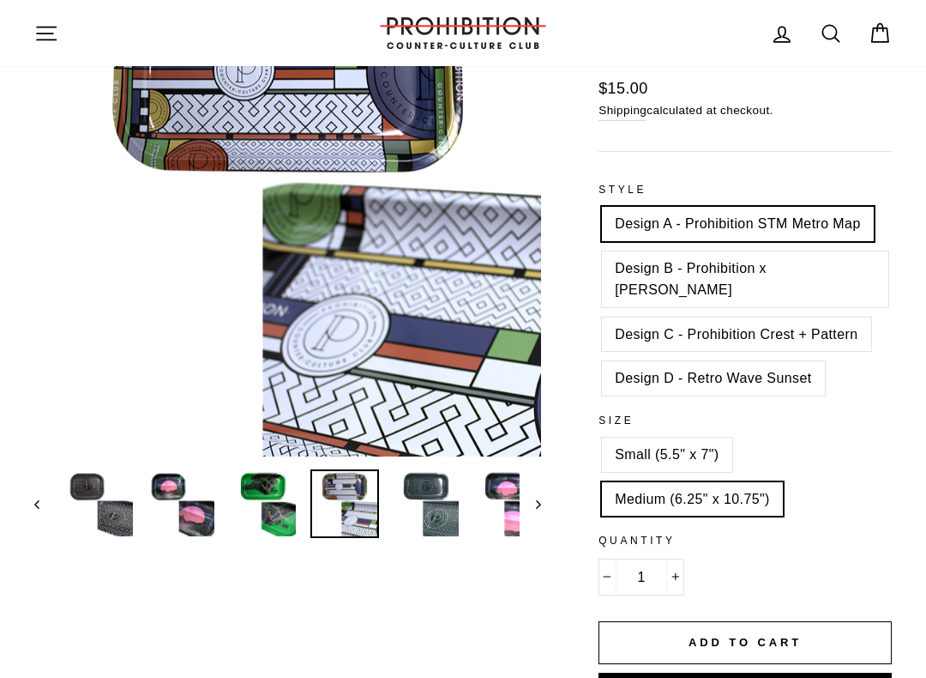
click at [436, 496] on img at bounding box center [426, 503] width 65 height 65
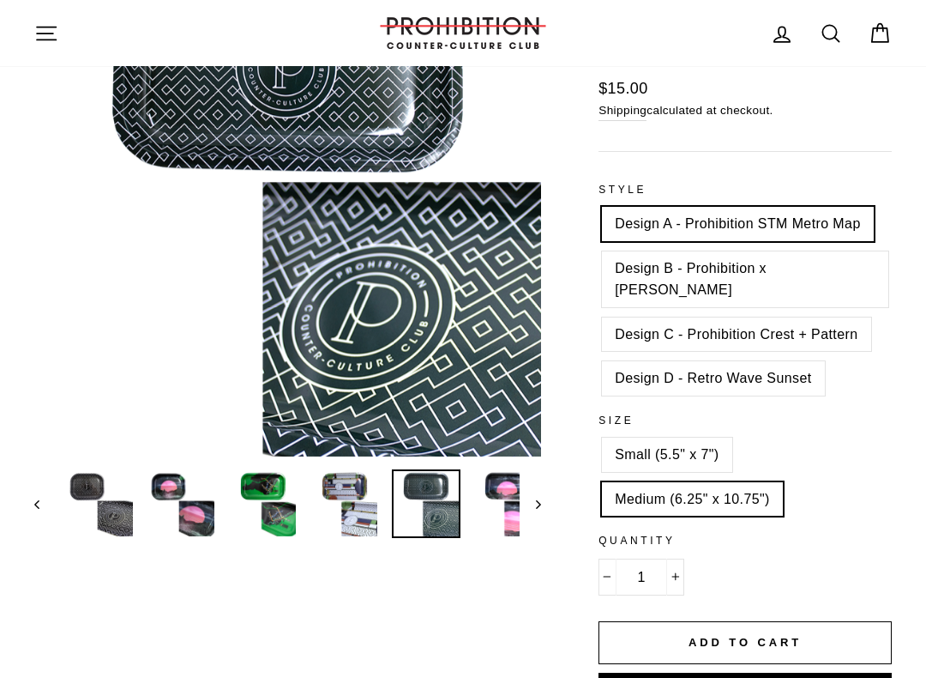
click at [629, 365] on label "Design D - Retro Wave Sunset" at bounding box center [713, 378] width 222 height 34
click at [600, 362] on input "Design D - Retro Wave Sunset" at bounding box center [599, 361] width 1 height 1
radio input "true"
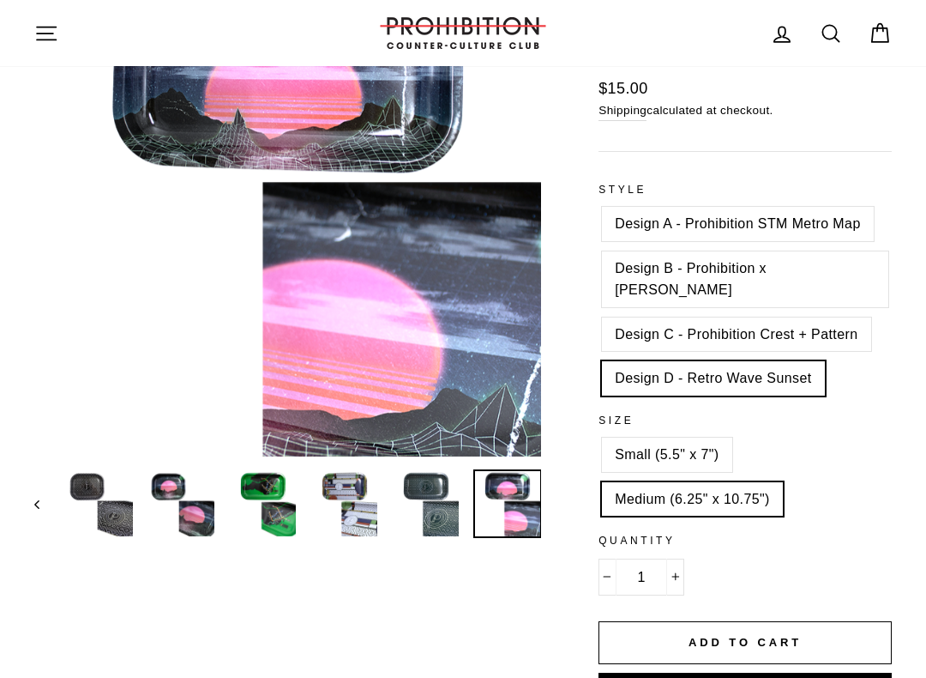
click at [623, 224] on label "Design A - Prohibition STM Metro Map" at bounding box center [738, 224] width 272 height 34
click at [600, 208] on input "Design A - Prohibition STM Metro Map" at bounding box center [599, 207] width 1 height 1
radio input "true"
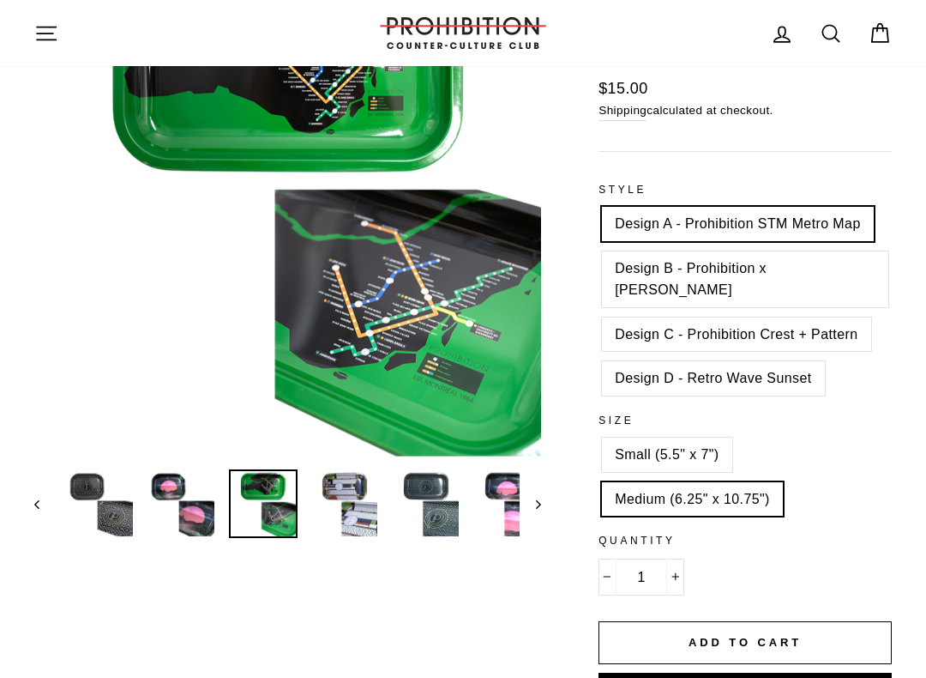
click at [250, 481] on img at bounding box center [263, 503] width 65 height 65
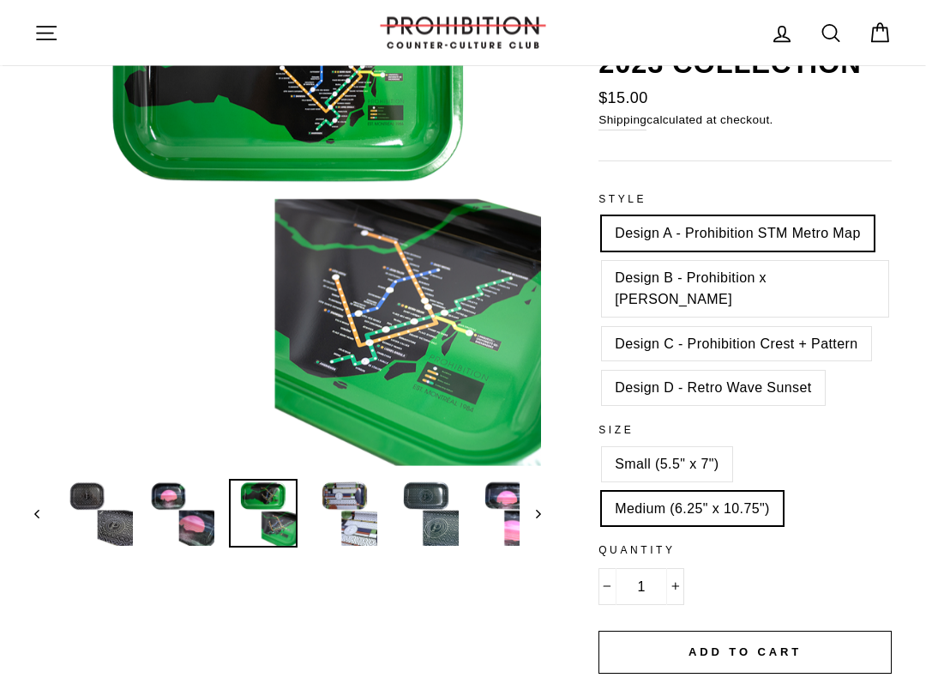
scroll to position [228, 0]
